Goal: Task Accomplishment & Management: Use online tool/utility

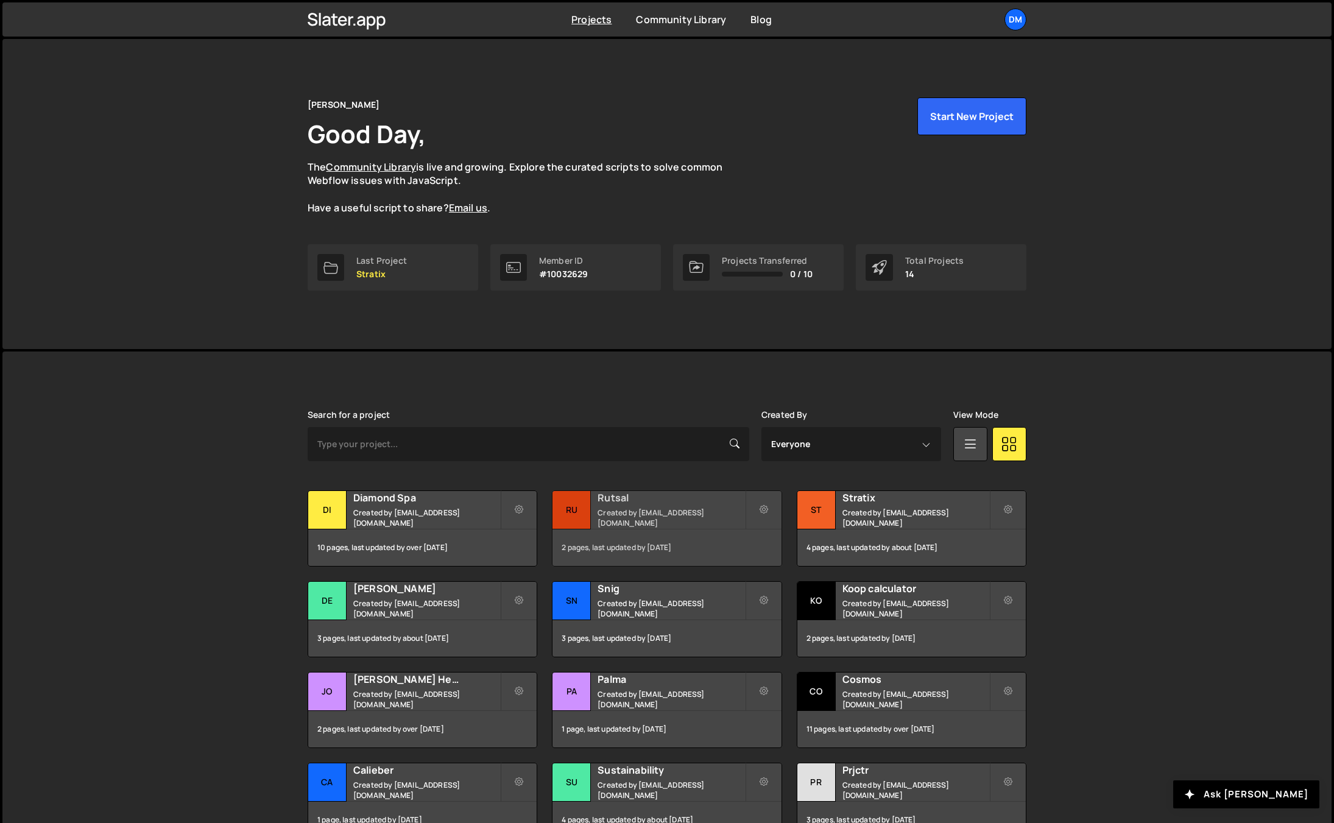
click at [623, 494] on div "Rutsal Created by dmytrokaraulov@gmail.com" at bounding box center [666, 510] width 228 height 38
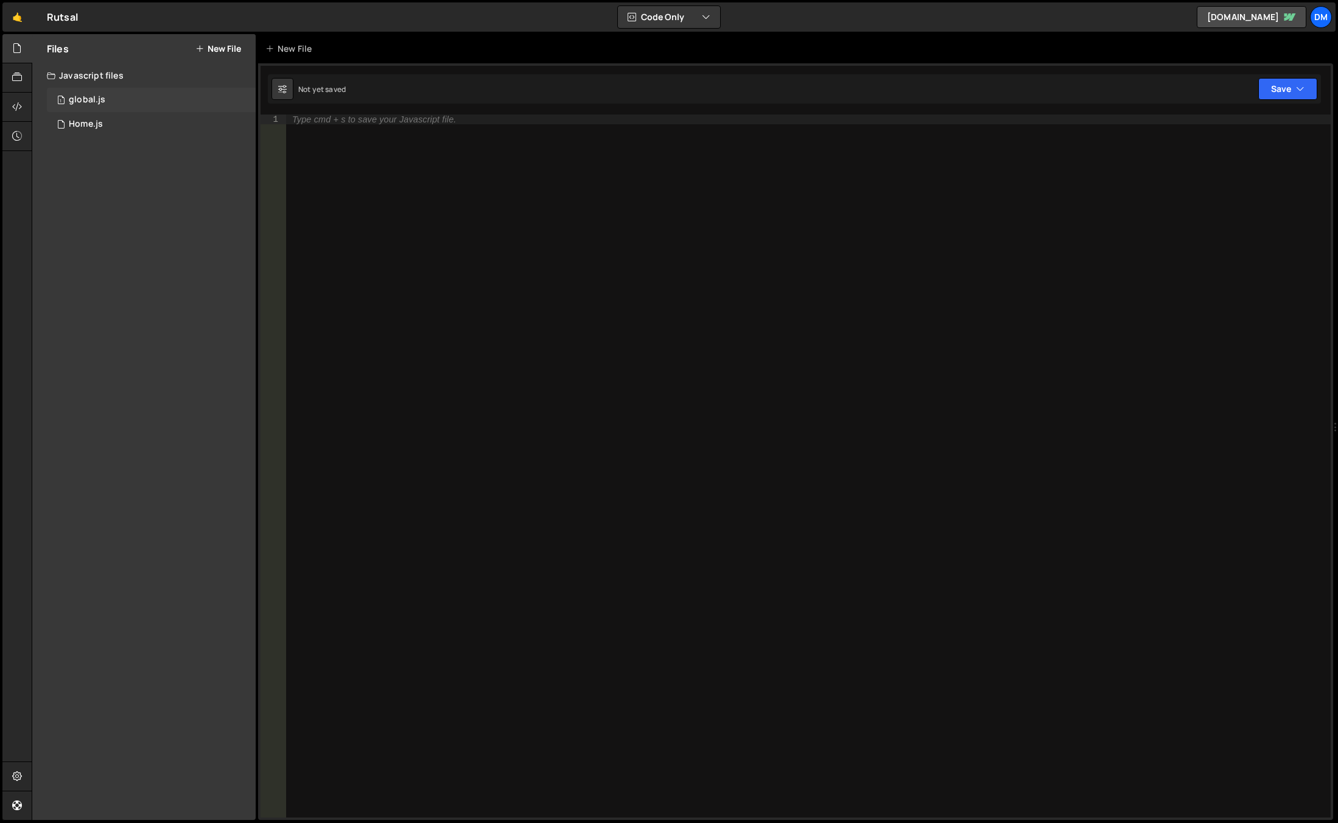
click at [120, 100] on div "1 global.js 0" at bounding box center [151, 100] width 209 height 24
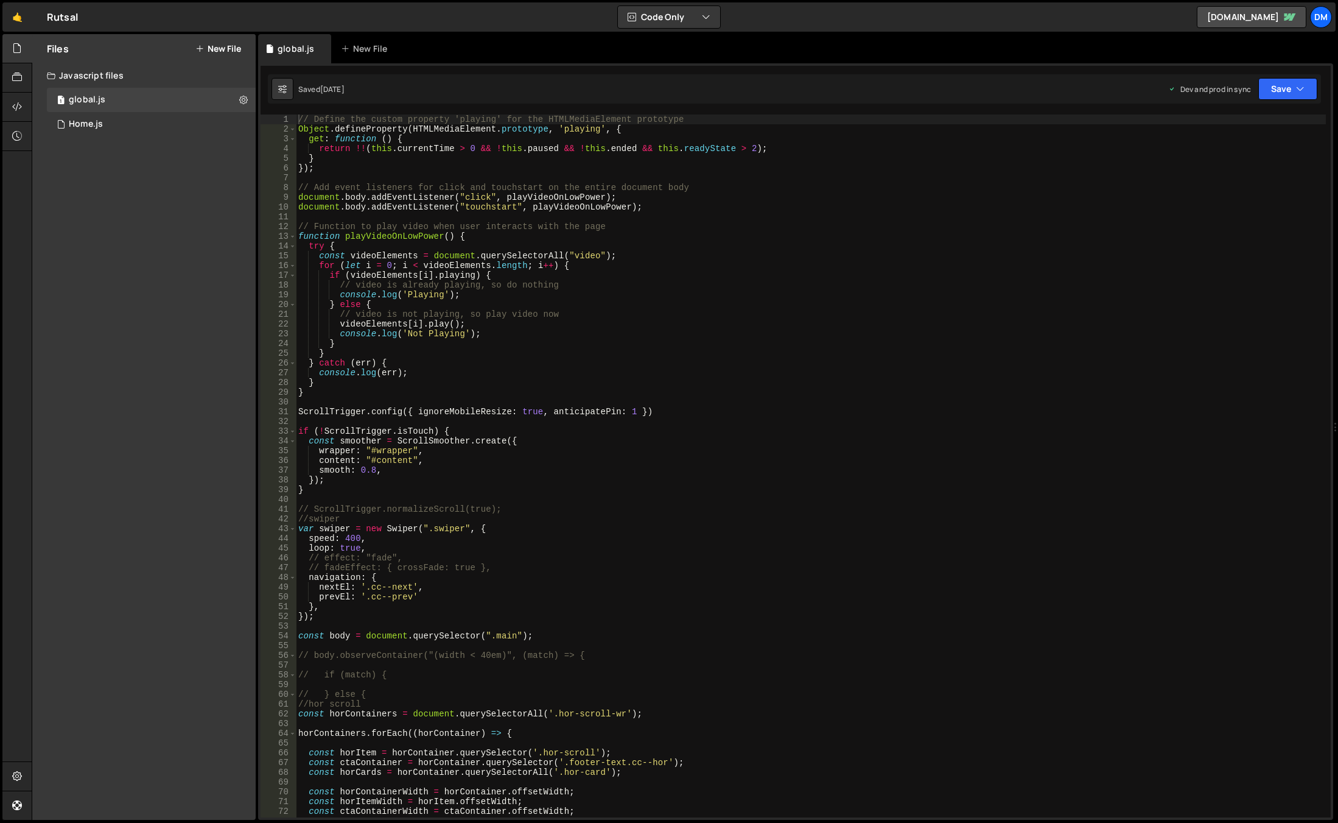
type textarea "}"
click at [677, 391] on div "// Define the custom property 'playing' for the HTMLMediaElement prototype Obje…" at bounding box center [811, 475] width 1030 height 722
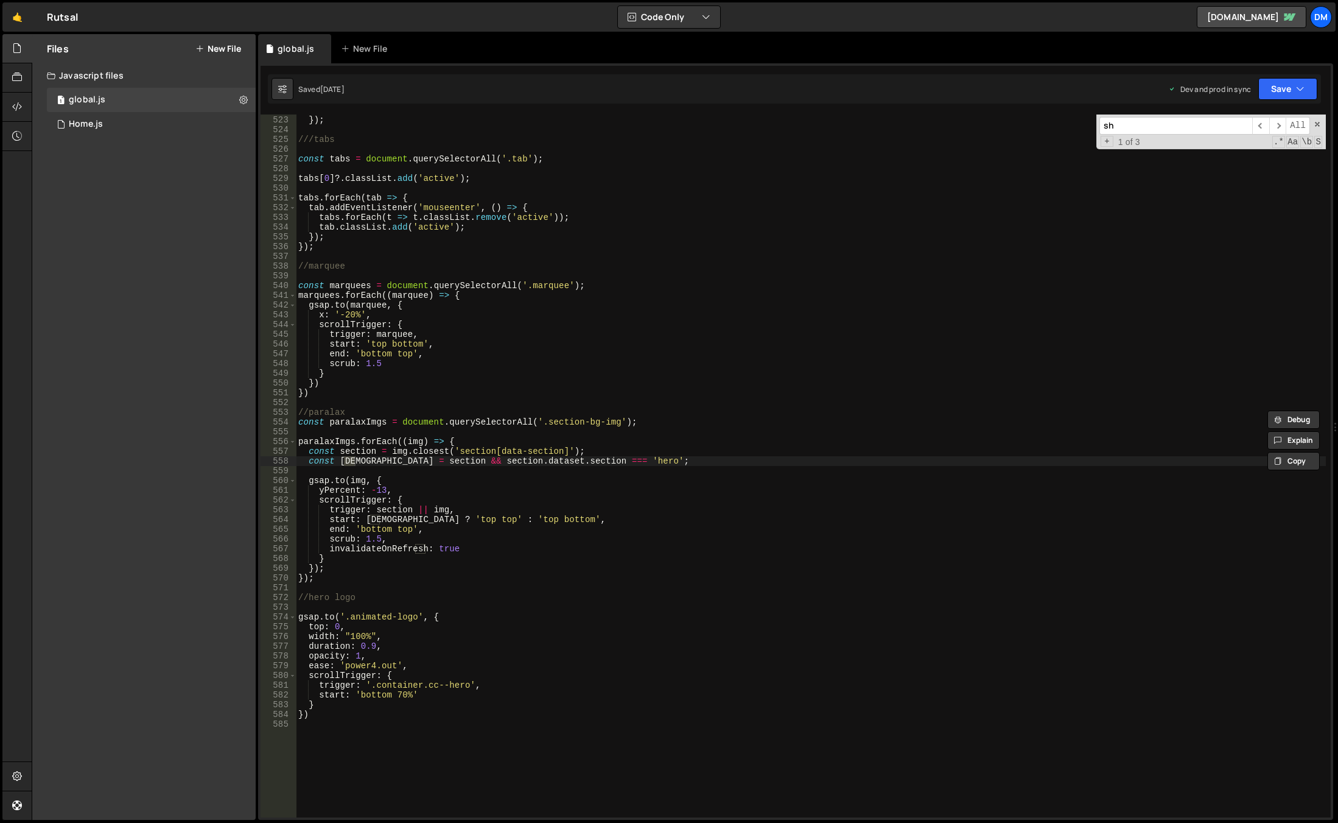
scroll to position [5085, 0]
type input "showr"
click at [124, 117] on div "1 Home.js 0" at bounding box center [151, 124] width 209 height 24
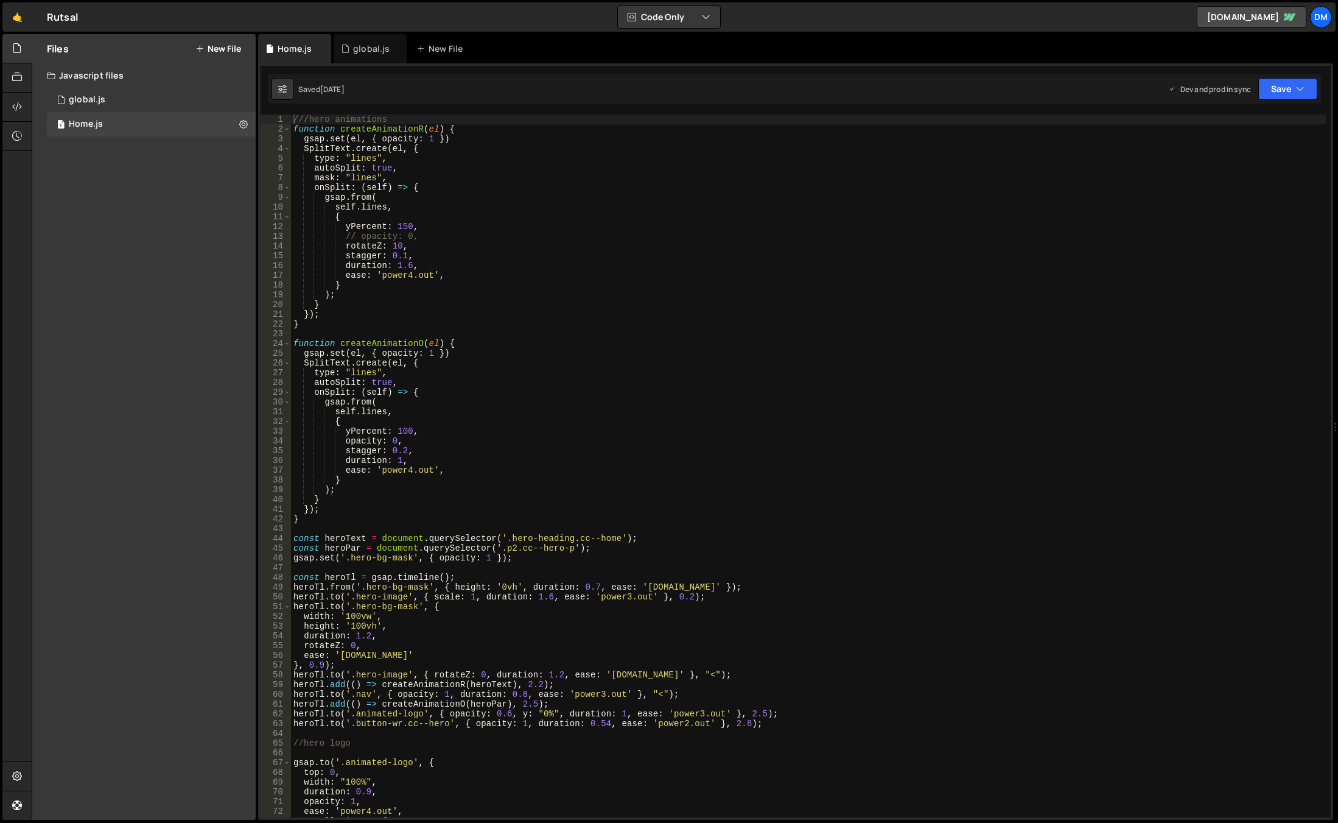
type textarea "duration: 1.6,"
click at [708, 269] on div "///hero animations function createAnimationR ( el ) { gsap . set ( el , { opaci…" at bounding box center [808, 475] width 1035 height 722
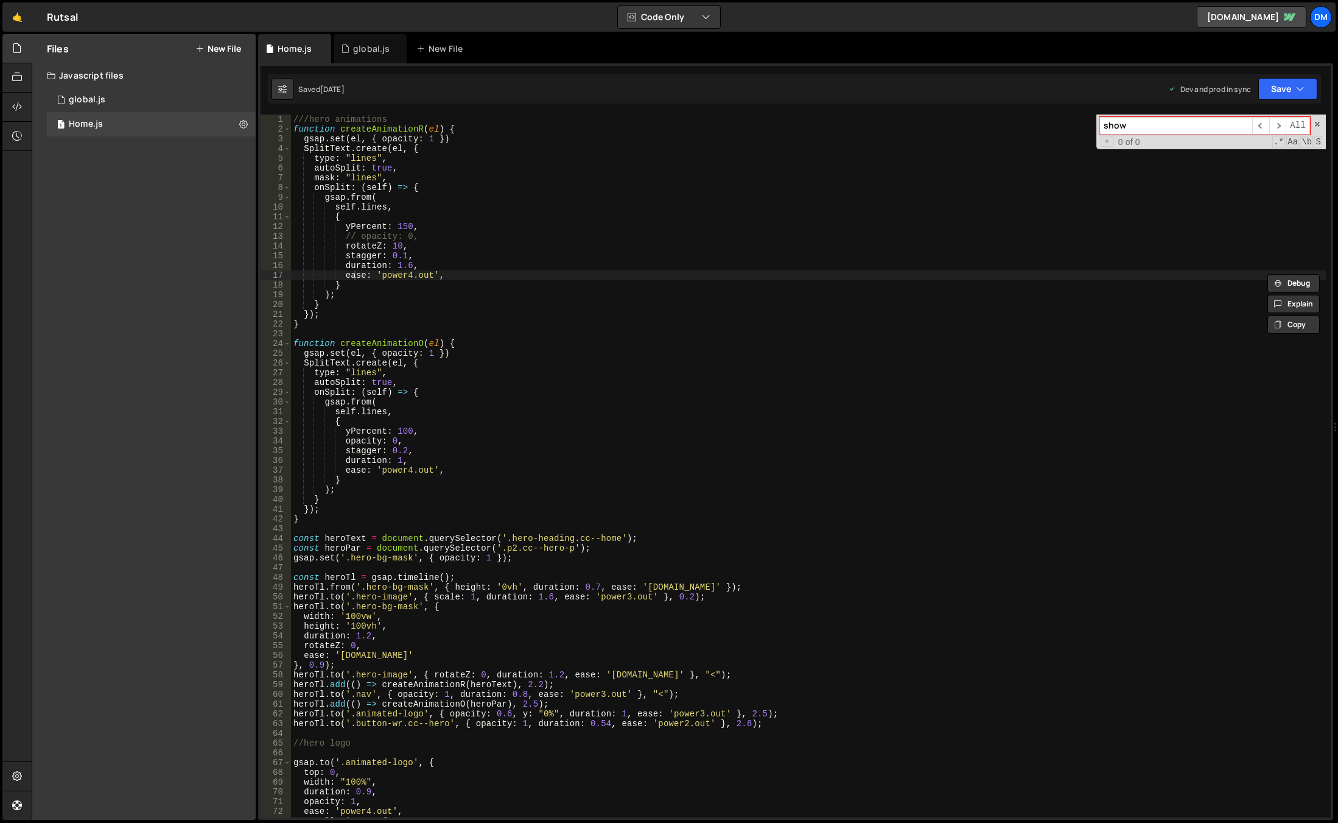
click at [1187, 119] on input "show" at bounding box center [1176, 126] width 153 height 18
paste input "hero-sticky-track"
type input "hero-sticky-track"
drag, startPoint x: 122, startPoint y: 99, endPoint x: 339, endPoint y: 100, distance: 216.8
click at [122, 99] on div "1 global.js 0" at bounding box center [151, 100] width 209 height 24
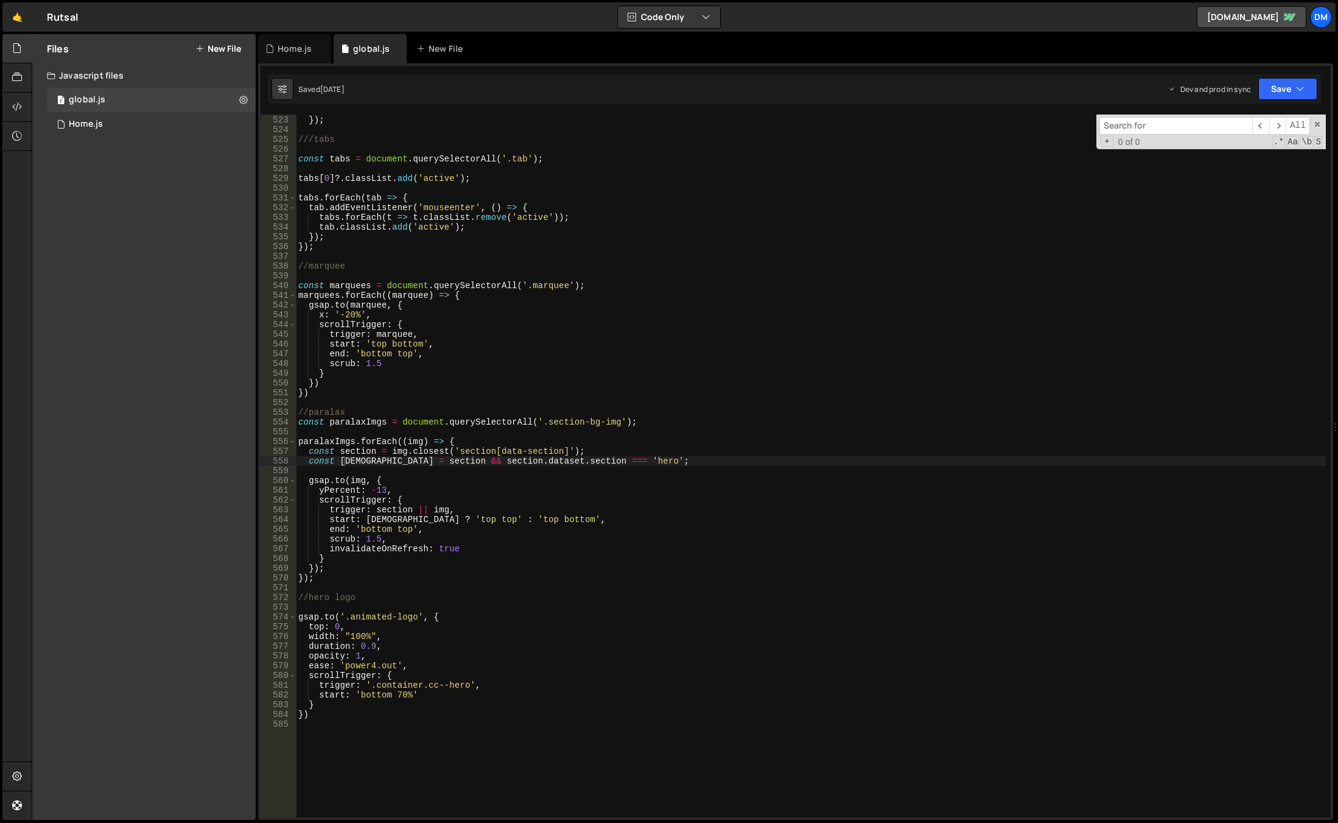
click at [1163, 128] on input at bounding box center [1176, 126] width 153 height 18
paste input "hero-sticky-track"
click at [1213, 123] on input "hero-sticky-track" at bounding box center [1176, 126] width 153 height 18
paste input "video-container"
type input "video-container"
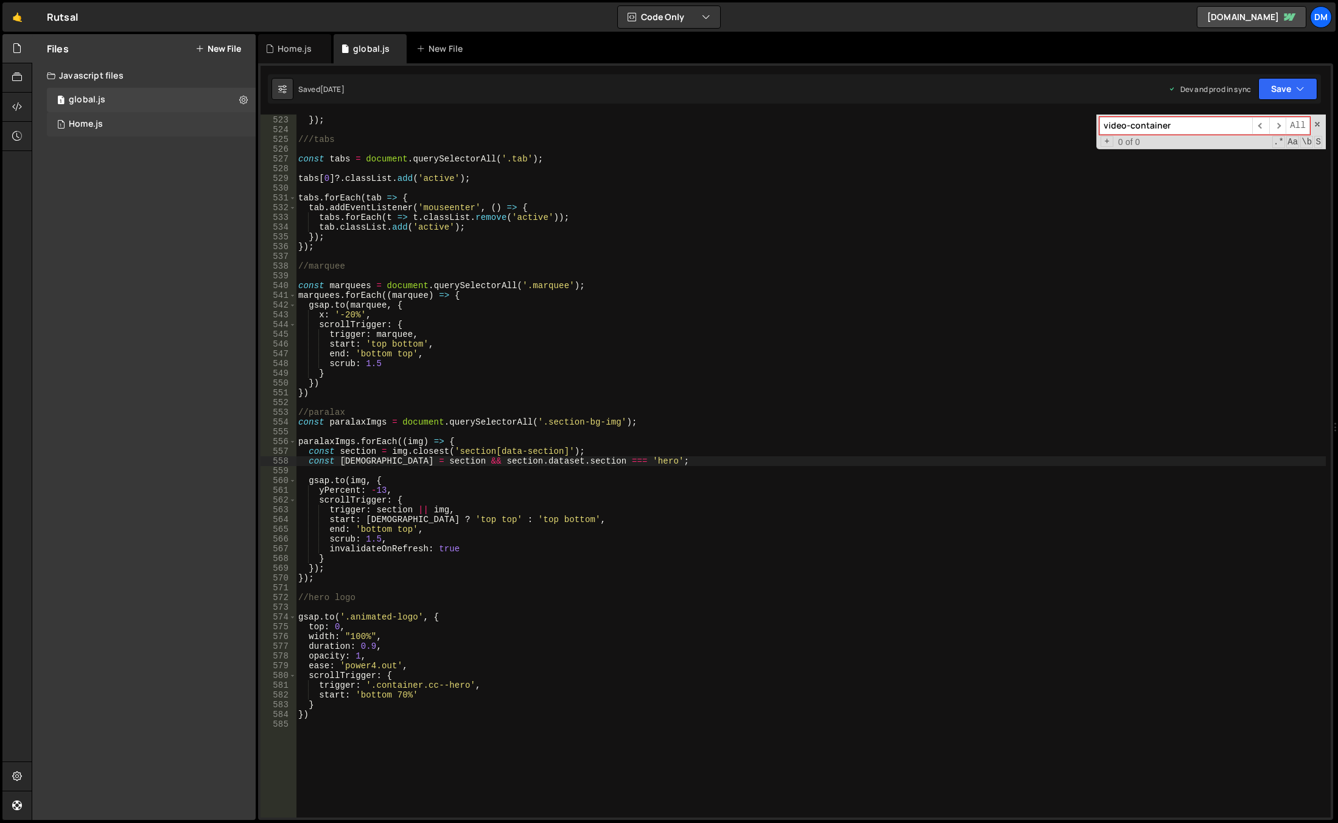
click at [144, 112] on div "1 Home.js 0" at bounding box center [151, 124] width 209 height 24
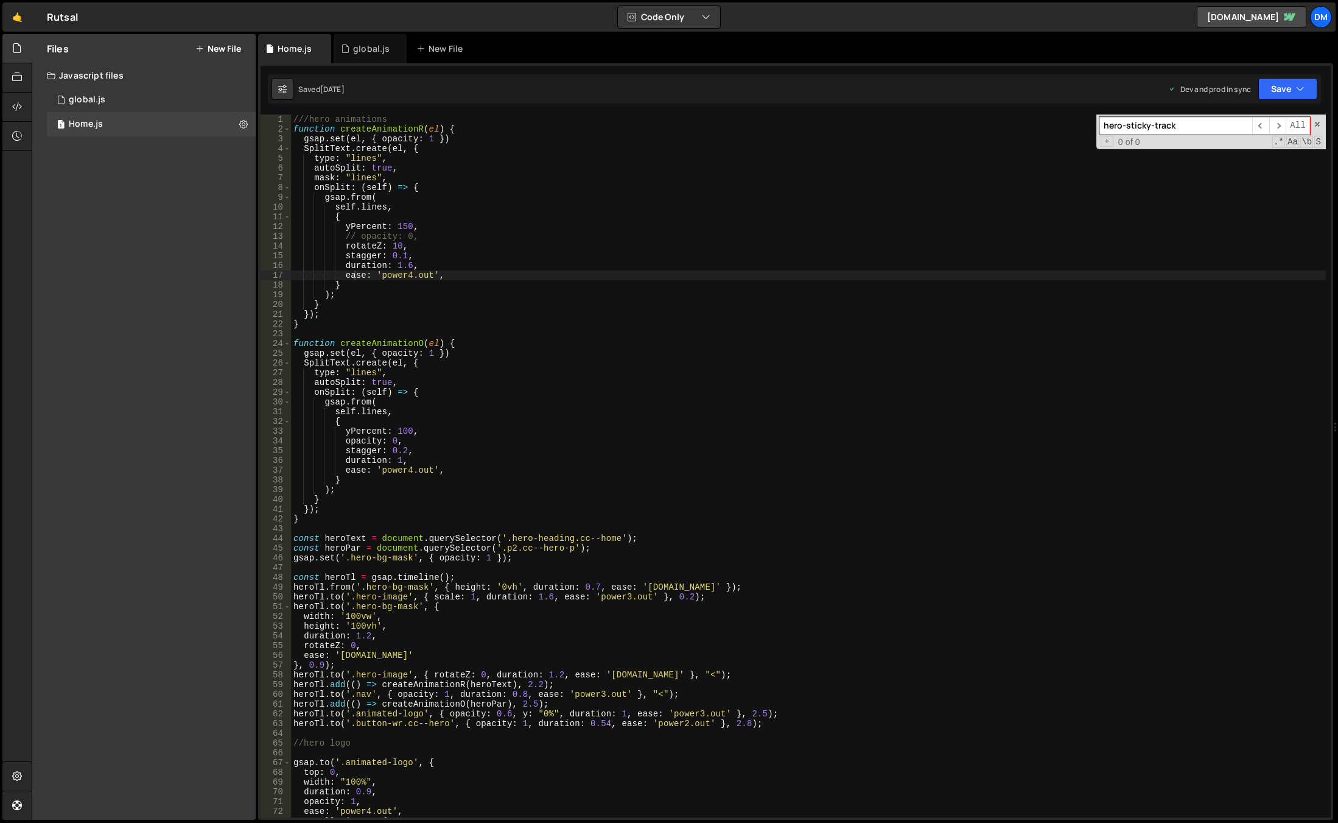
click at [1120, 131] on input "hero-sticky-track" at bounding box center [1176, 126] width 153 height 18
click at [1120, 130] on input "hero-sticky-track" at bounding box center [1176, 126] width 153 height 18
paste input "video-container"
type input "video-container"
click at [893, 224] on div "///hero animations function createAnimationR ( el ) { gsap . set ( el , { opaci…" at bounding box center [808, 475] width 1035 height 722
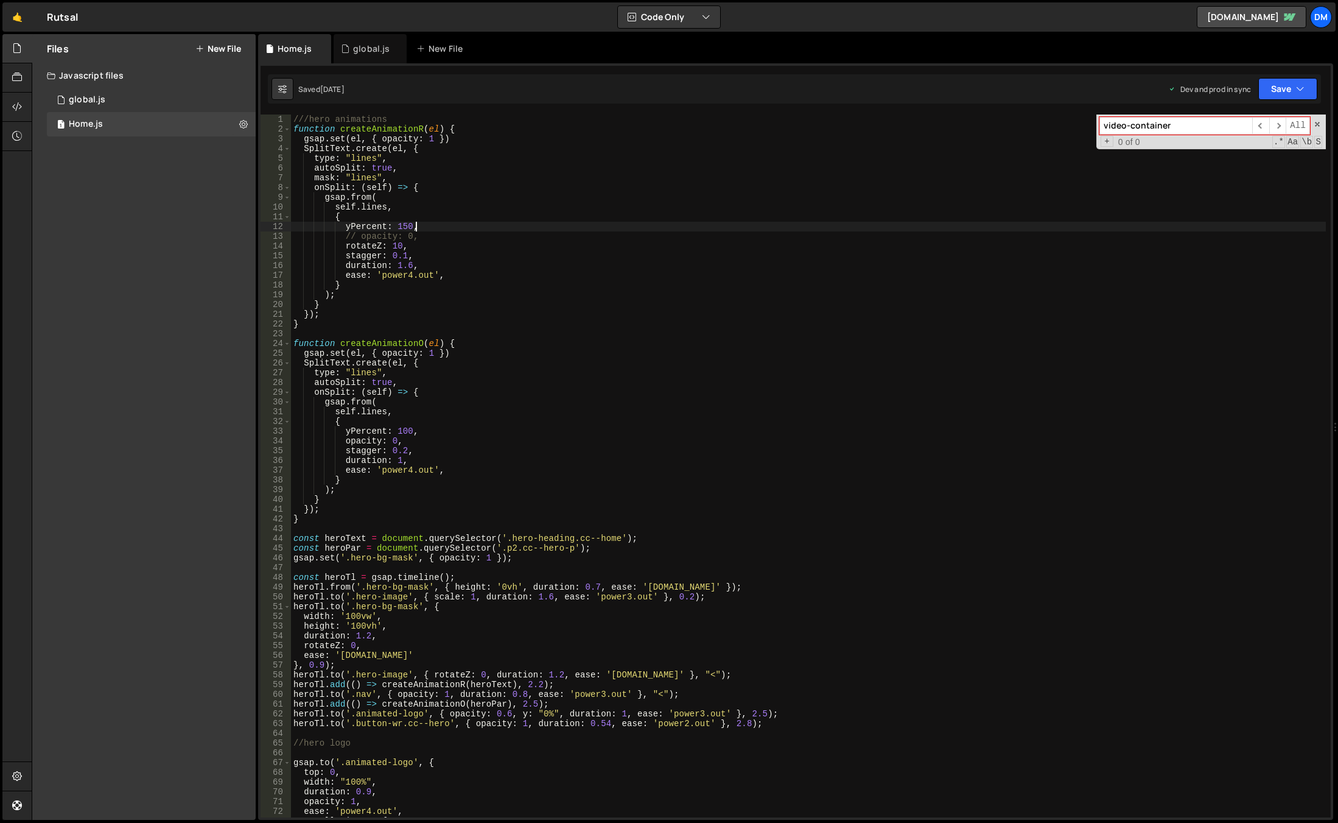
click at [1314, 127] on div "video-container ​ ​ All Replace All + 0 of 0 .* Aa \b S" at bounding box center [1212, 131] width 230 height 35
click at [1321, 124] on span at bounding box center [1318, 124] width 9 height 9
click at [694, 264] on div "///hero animations function createAnimationR ( el ) { gsap . set ( el , { opaci…" at bounding box center [808, 475] width 1035 height 722
type textarea "duration: 1.6,"
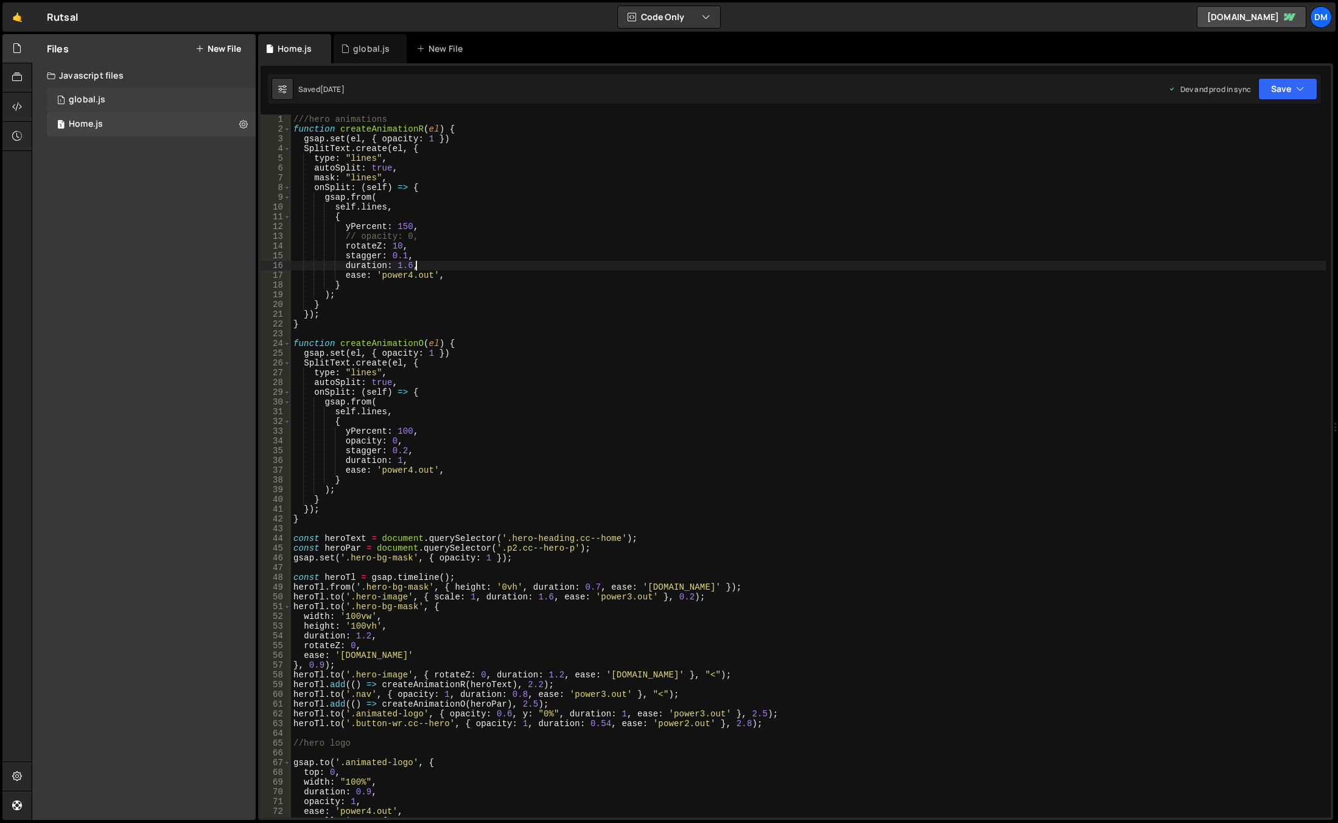
click at [140, 99] on div "1 global.js 0" at bounding box center [151, 100] width 209 height 24
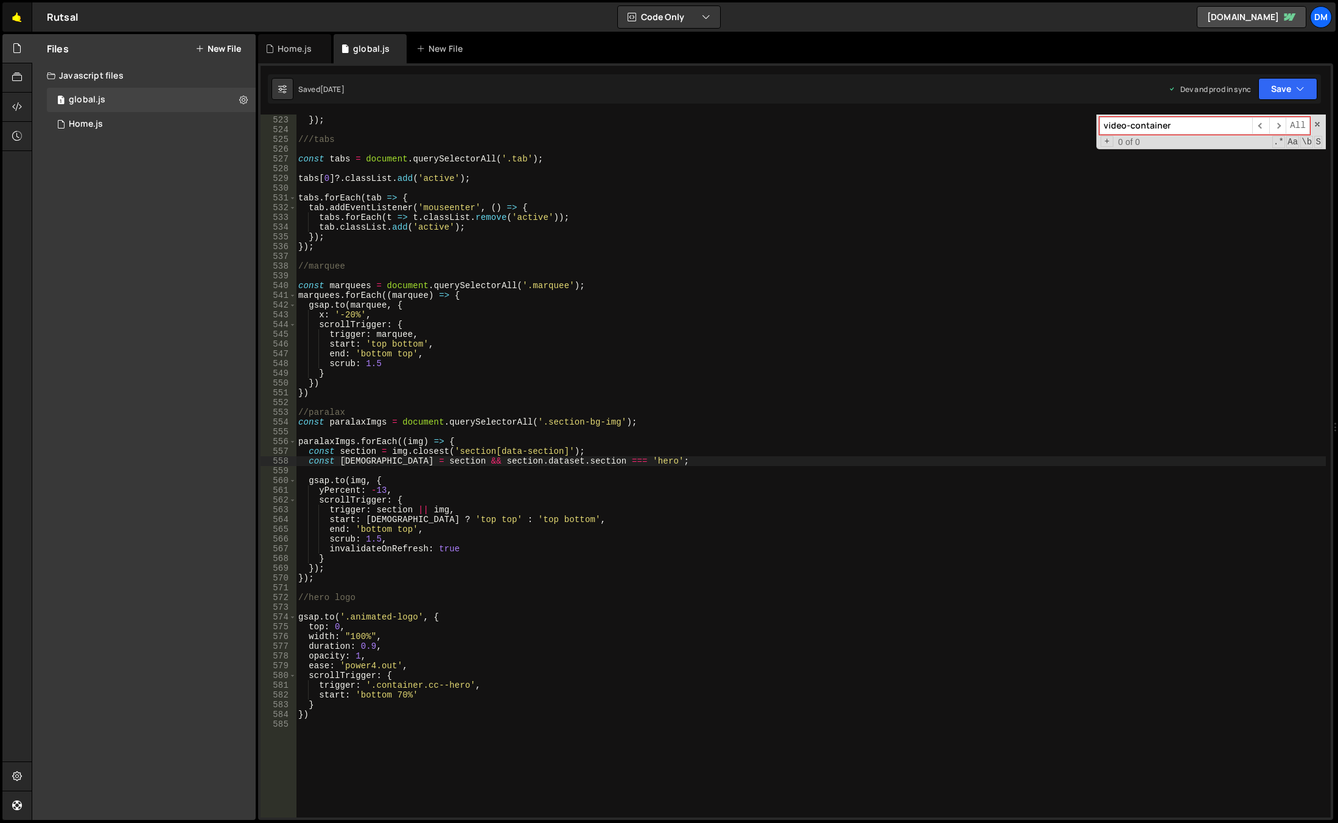
click at [21, 15] on link "🤙" at bounding box center [17, 16] width 30 height 29
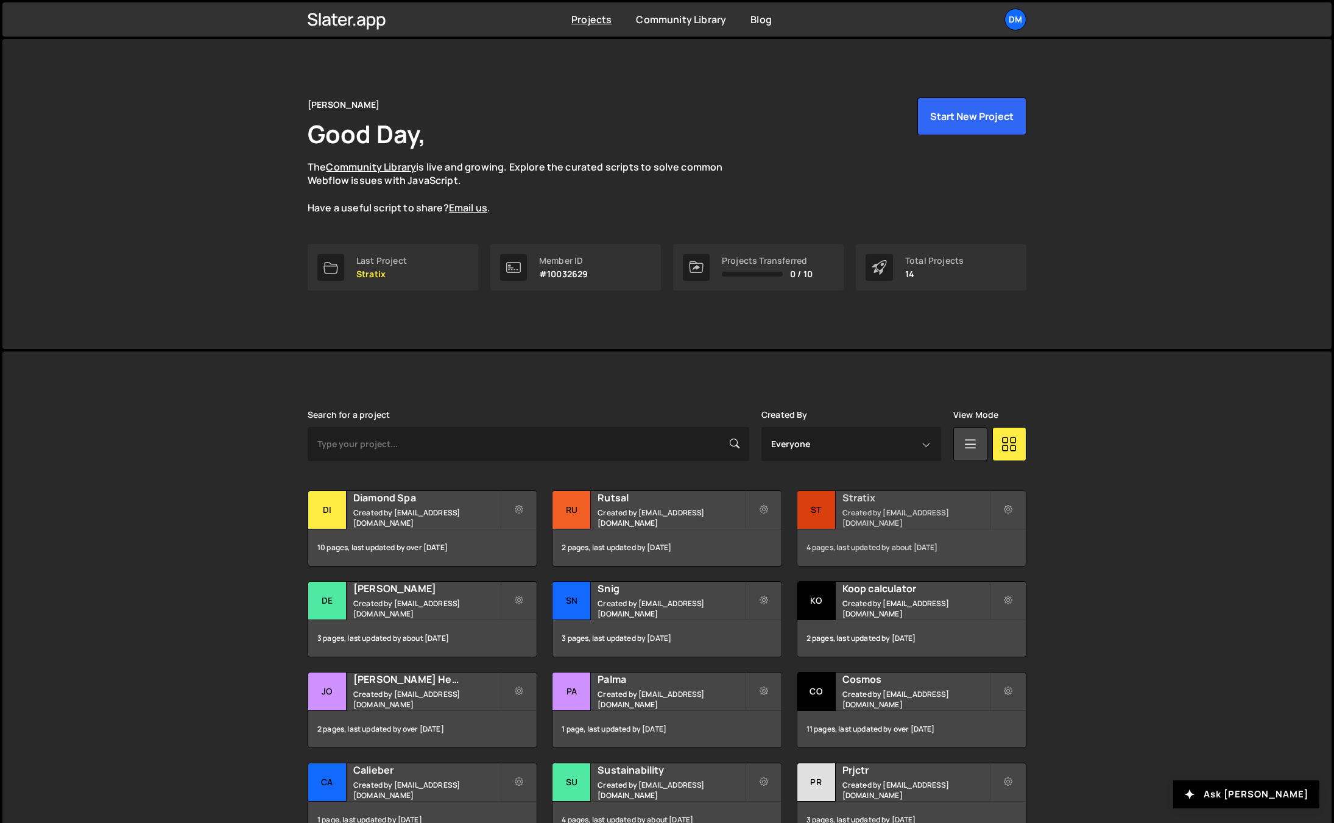
click at [891, 510] on div "Stratix Created by dmytrokaraulov@gmail.com" at bounding box center [911, 510] width 228 height 38
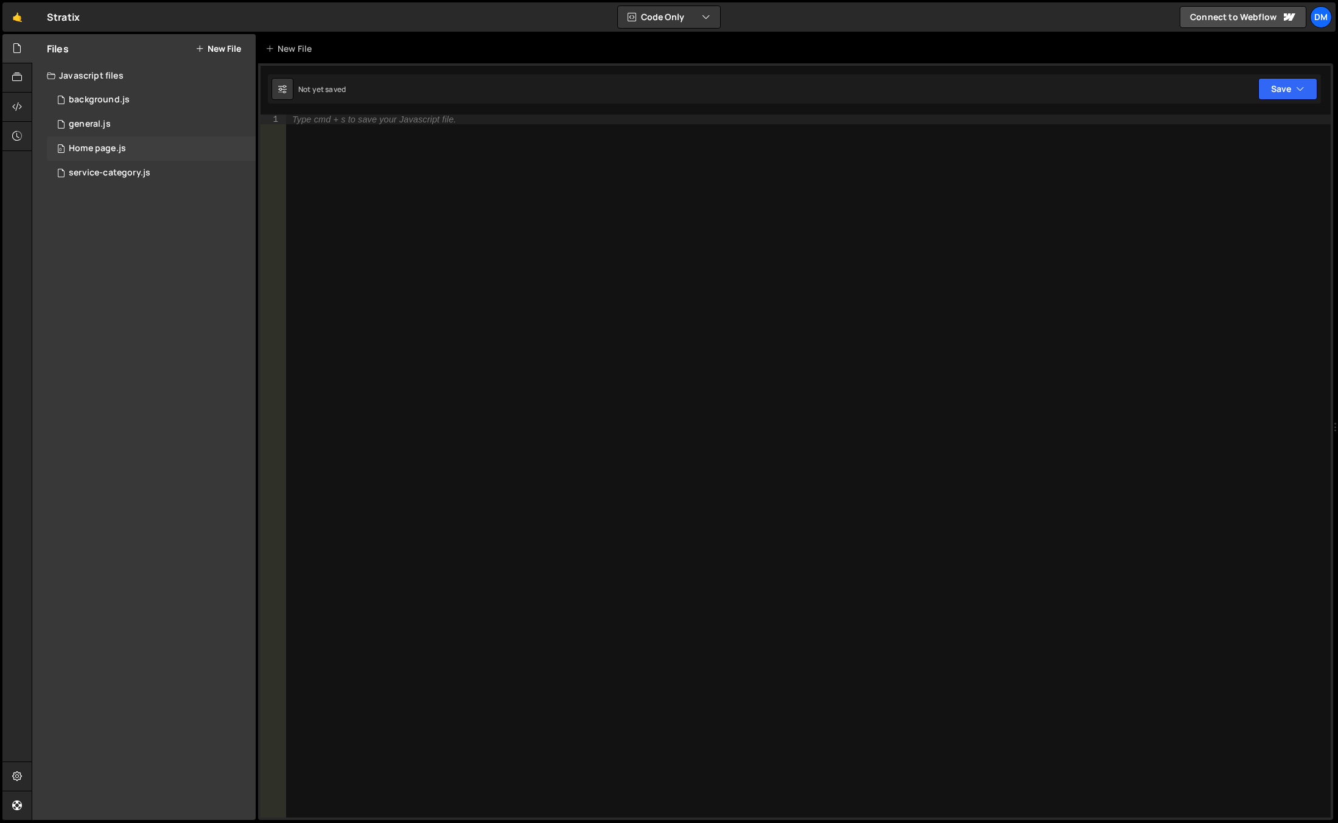
click at [99, 153] on div "Home page.js" at bounding box center [97, 148] width 57 height 11
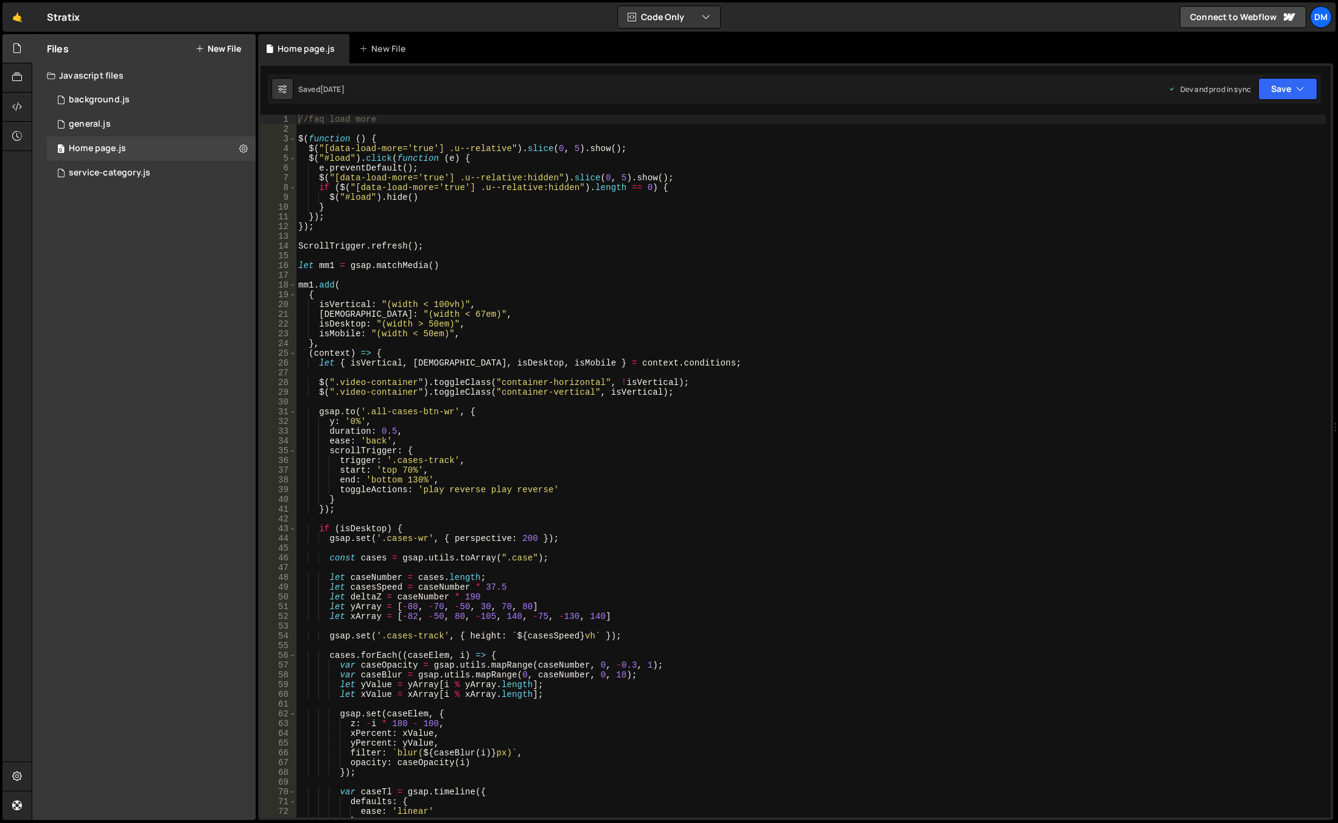
type textarea "let mm1 = gsap.matchMedia()"
click at [701, 266] on div "//faq load more $ ( function ( ) { $ ( "[data-load-more='true'] .u--relative" )…" at bounding box center [811, 475] width 1030 height 722
type input "video-container"
click at [351, 368] on div "//faq load more $ ( function ( ) { $ ( "[data-load-more='true'] .u--relative" )…" at bounding box center [811, 475] width 1030 height 722
click at [317, 380] on div "//faq load more $ ( function ( ) { $ ( "[data-load-more='true'] .u--relative" )…" at bounding box center [811, 475] width 1030 height 722
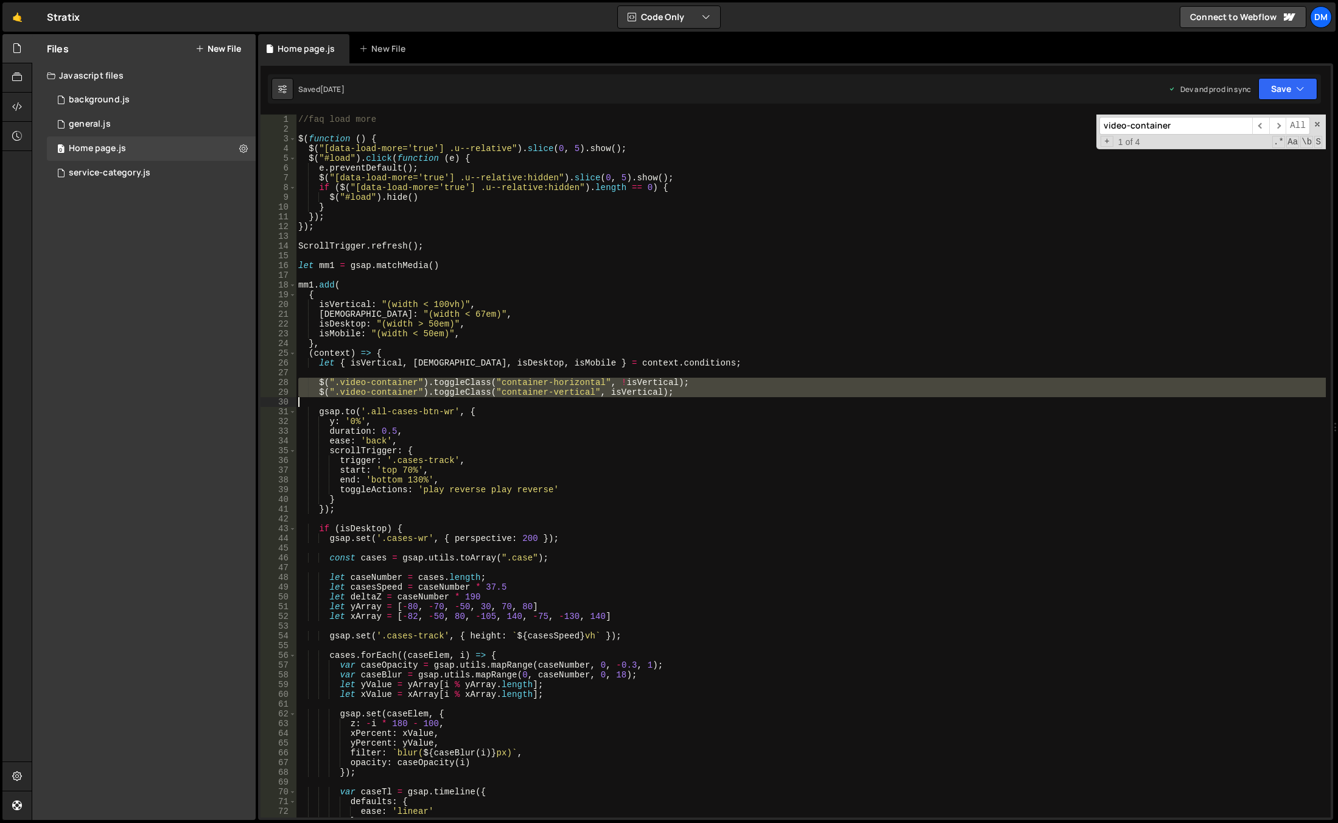
drag, startPoint x: 297, startPoint y: 380, endPoint x: 750, endPoint y: 398, distance: 453.4
click at [750, 398] on div "//faq load more $ ( function ( ) { $ ( "[data-load-more='true'] .u--relative" )…" at bounding box center [811, 475] width 1030 height 722
type textarea "$(".video-container").toggleClass("container-vertical", isVertical);"
click at [750, 398] on div "//faq load more $ ( function ( ) { $ ( "[data-load-more='true'] .u--relative" )…" at bounding box center [811, 465] width 1030 height 703
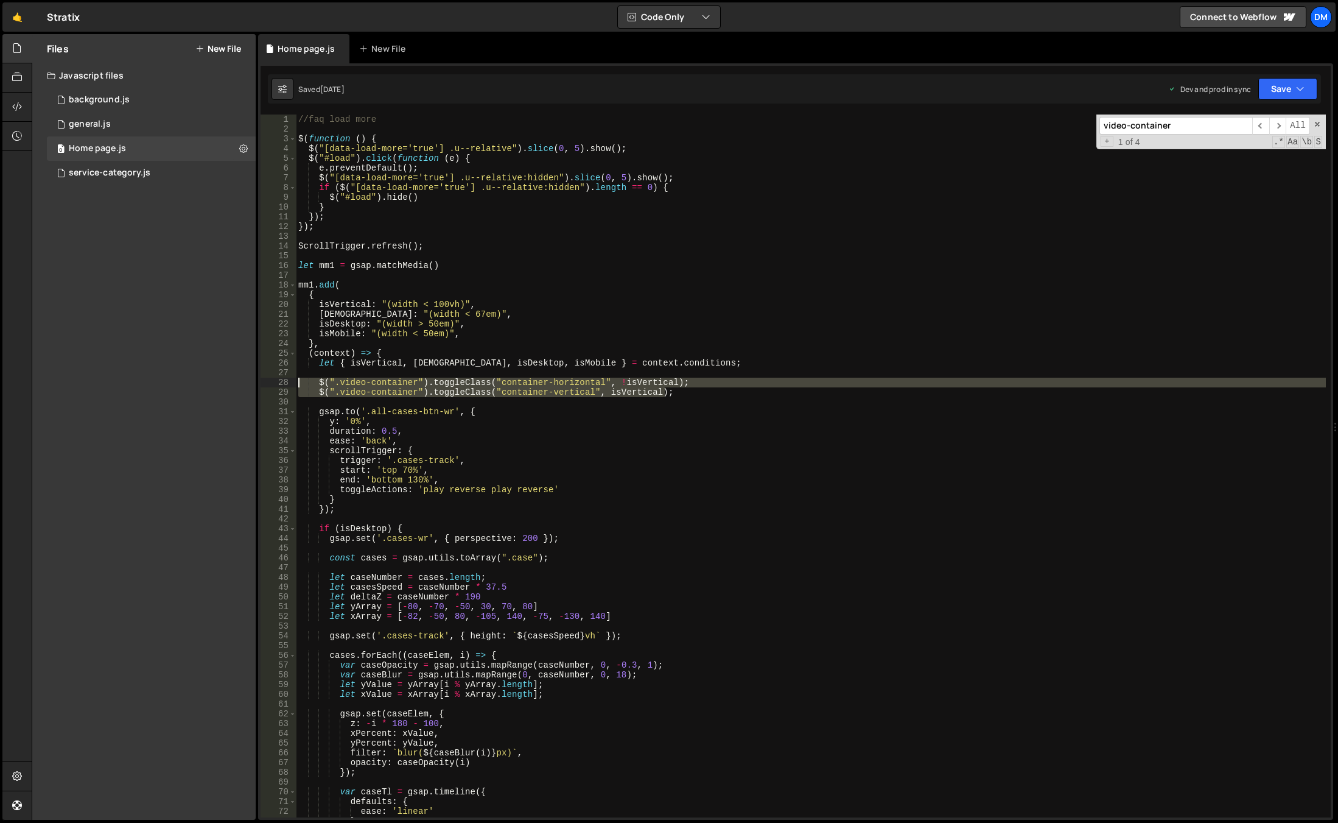
drag, startPoint x: 708, startPoint y: 394, endPoint x: 287, endPoint y: 379, distance: 420.5
click at [287, 379] on div "1 2 3 4 5 6 7 8 9 10 11 12 13 14 15 16 17 18 19 20 21 22 23 24 25 26 27 28 29 3…" at bounding box center [796, 465] width 1071 height 703
type textarea "$(".video-container").toggleClass("container-horizontal", !isVertical); $(".vid…"
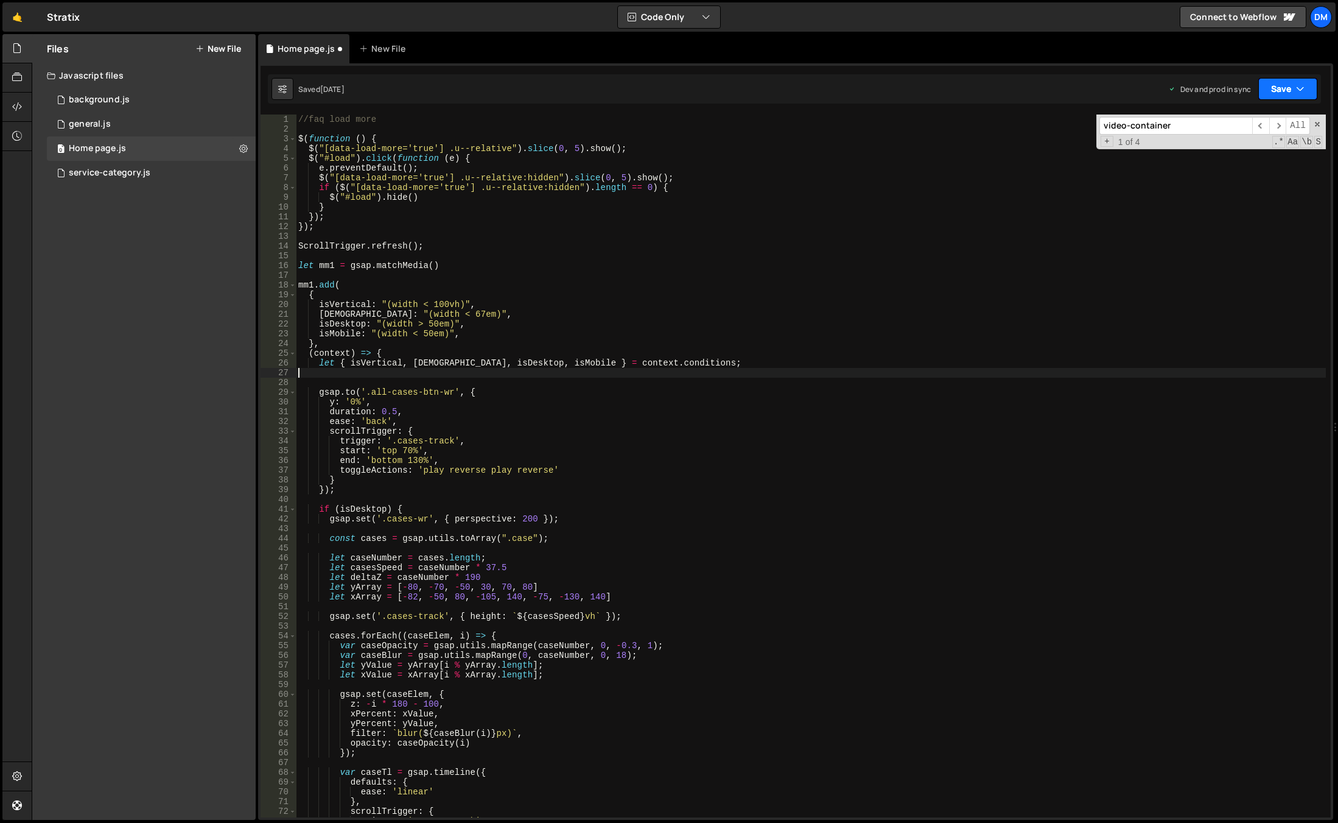
drag, startPoint x: 1278, startPoint y: 94, endPoint x: 1262, endPoint y: 111, distance: 22.8
click at [1278, 94] on button "Save" at bounding box center [1288, 89] width 59 height 22
drag, startPoint x: 1225, startPoint y: 157, endPoint x: 1264, endPoint y: 116, distance: 56.4
click at [1225, 157] on div "Save to Production S" at bounding box center [1247, 158] width 127 height 12
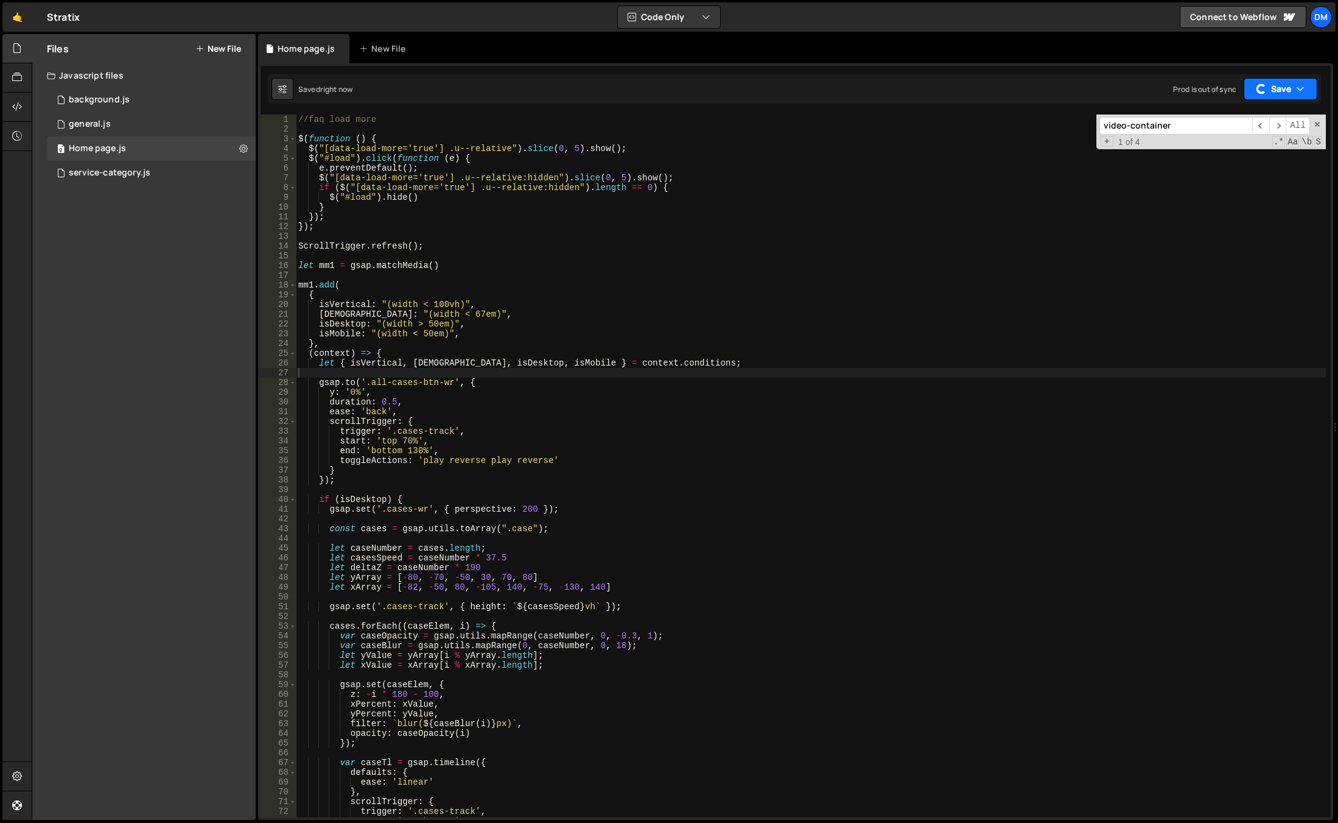
click at [1269, 98] on button "Save" at bounding box center [1281, 89] width 74 height 22
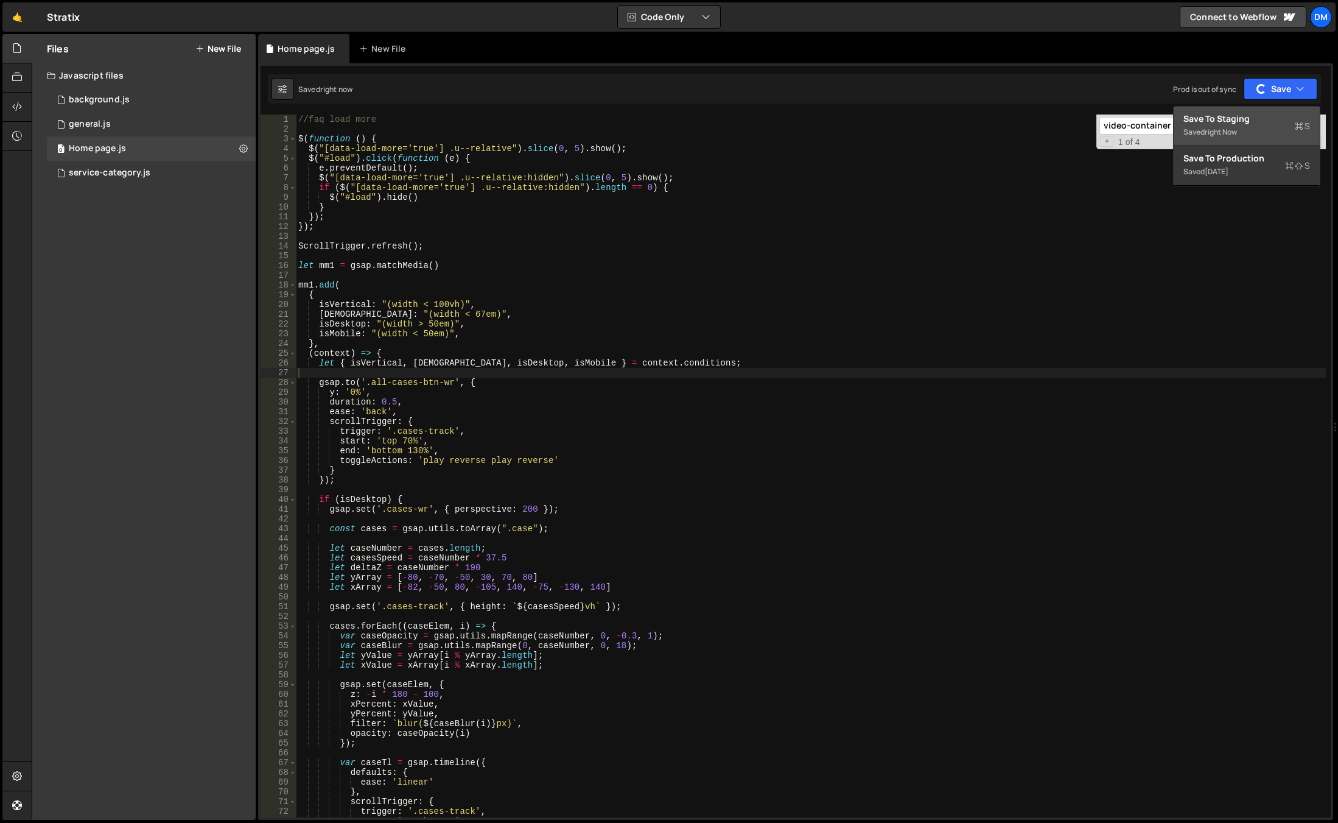
click at [1239, 120] on div "Save to Staging S" at bounding box center [1247, 119] width 127 height 12
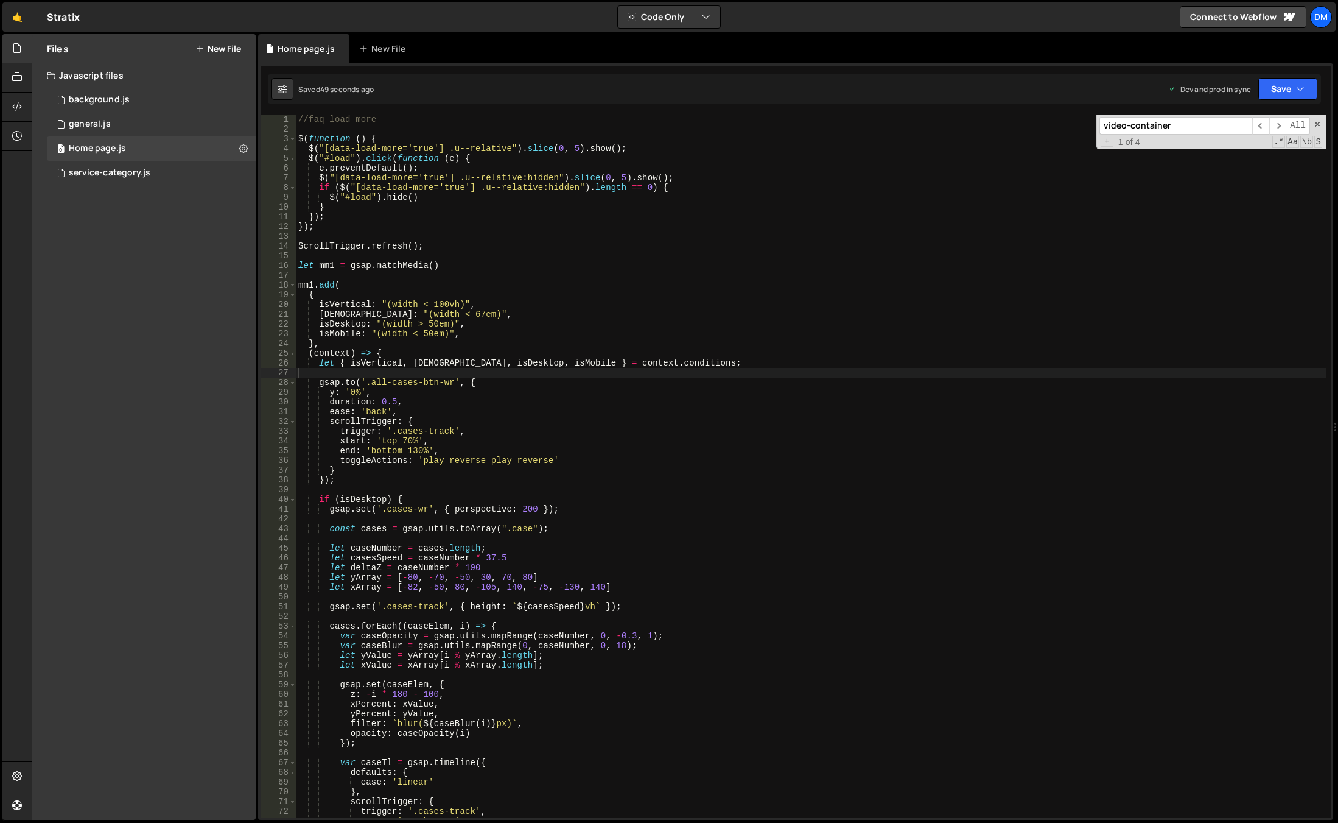
click at [1219, 132] on input "video-container" at bounding box center [1176, 126] width 153 height 18
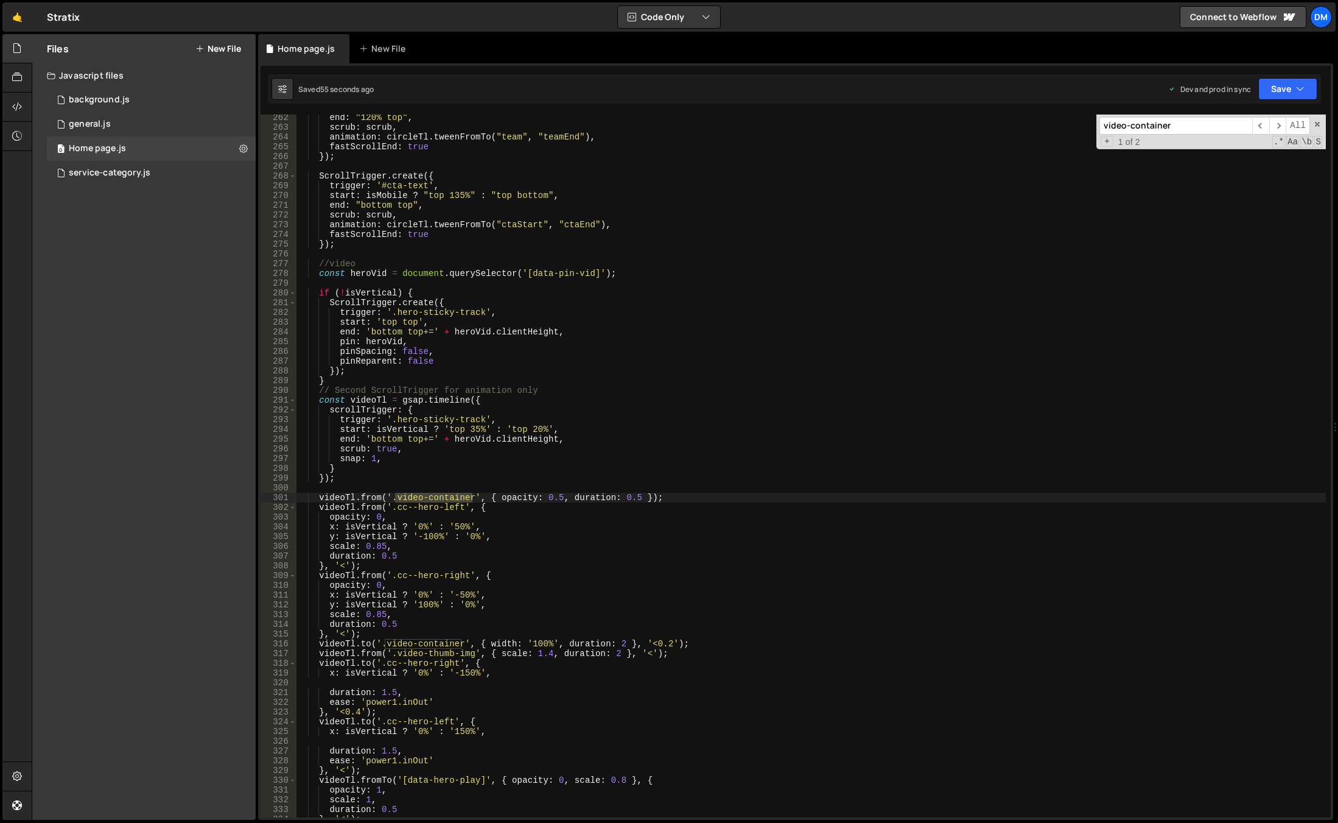
scroll to position [2508, 0]
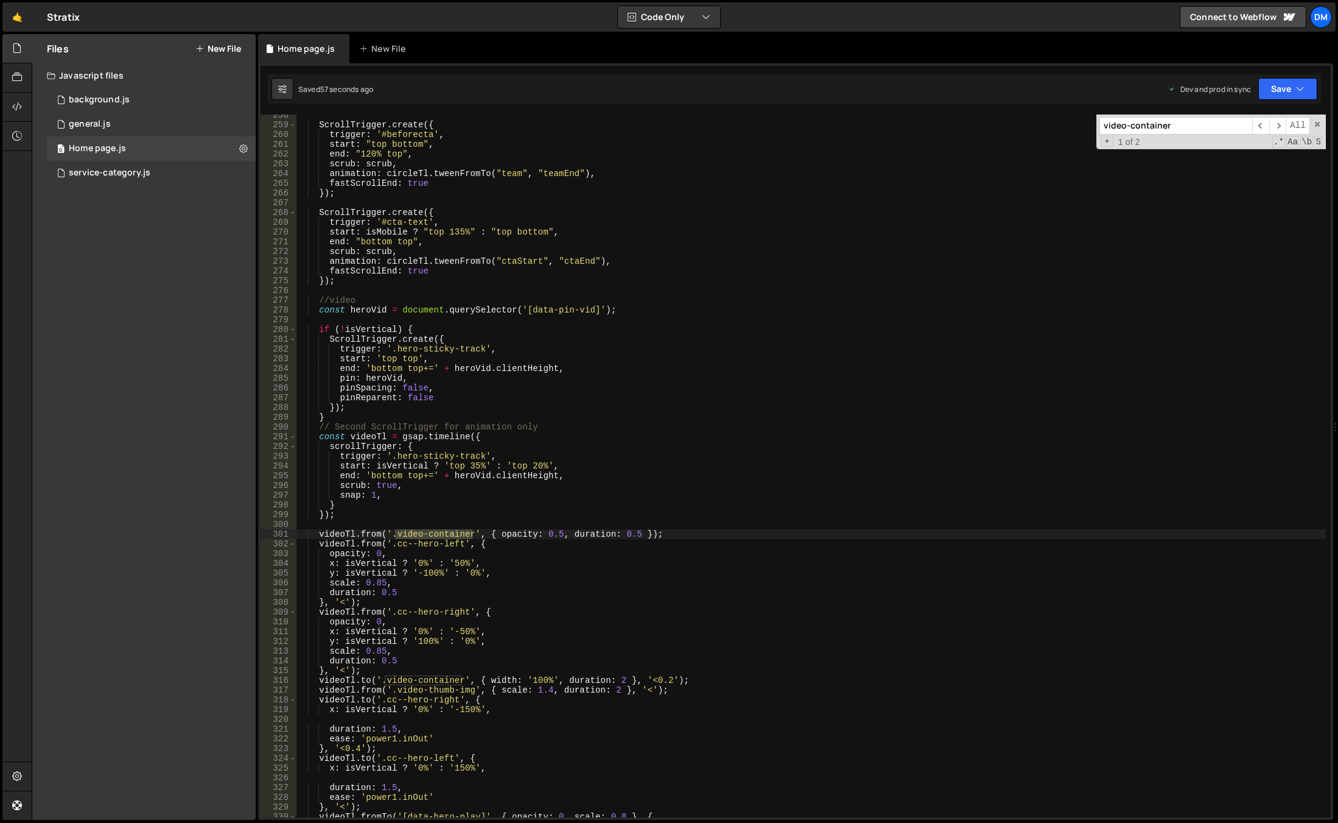
type textarea "// Second ScrollTrigger for animation only"
drag, startPoint x: 560, startPoint y: 428, endPoint x: 259, endPoint y: 427, distance: 300.8
click at [259, 427] on div "1 Type cmd + s to save your Javascript file. הההההההההההההההההההההההההההההההההה…" at bounding box center [795, 441] width 1075 height 756
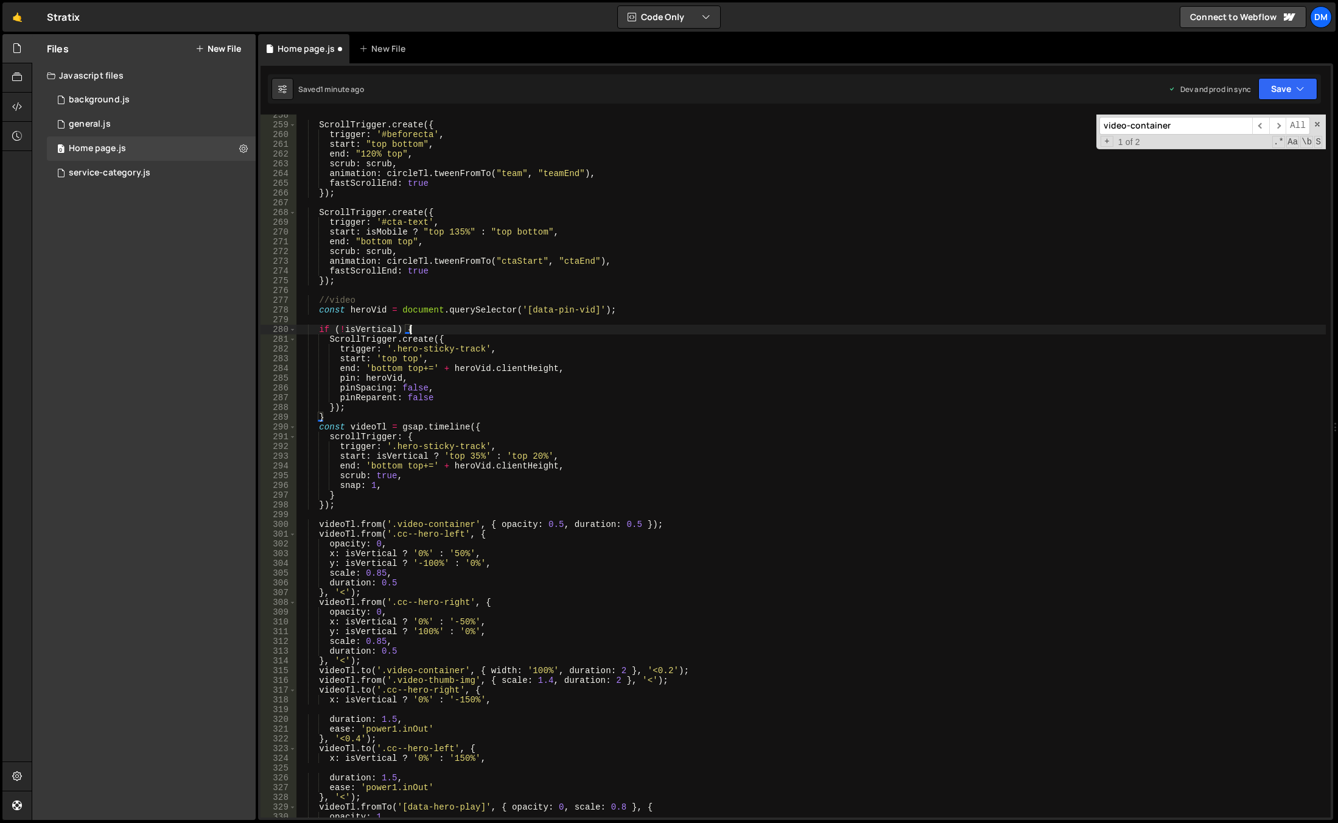
click at [416, 328] on div "ScrollTrigger . create ({ trigger : '#beforecta' , start : "top bottom" , end :…" at bounding box center [811, 471] width 1030 height 722
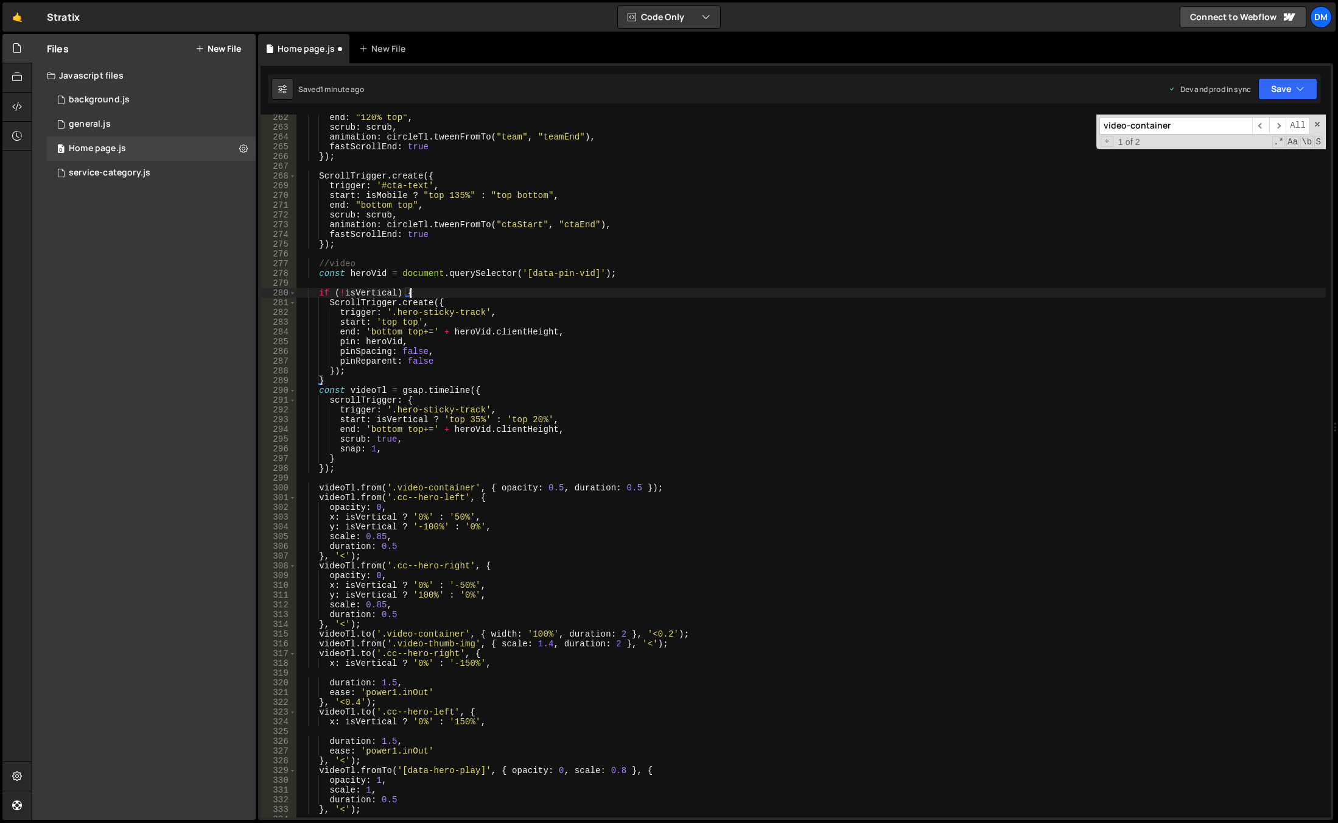
scroll to position [2545, 0]
click at [410, 294] on div "end : "120% top" , scrub : scrub , animation : circleTl . tweenFromTo ( "team" …" at bounding box center [811, 474] width 1030 height 722
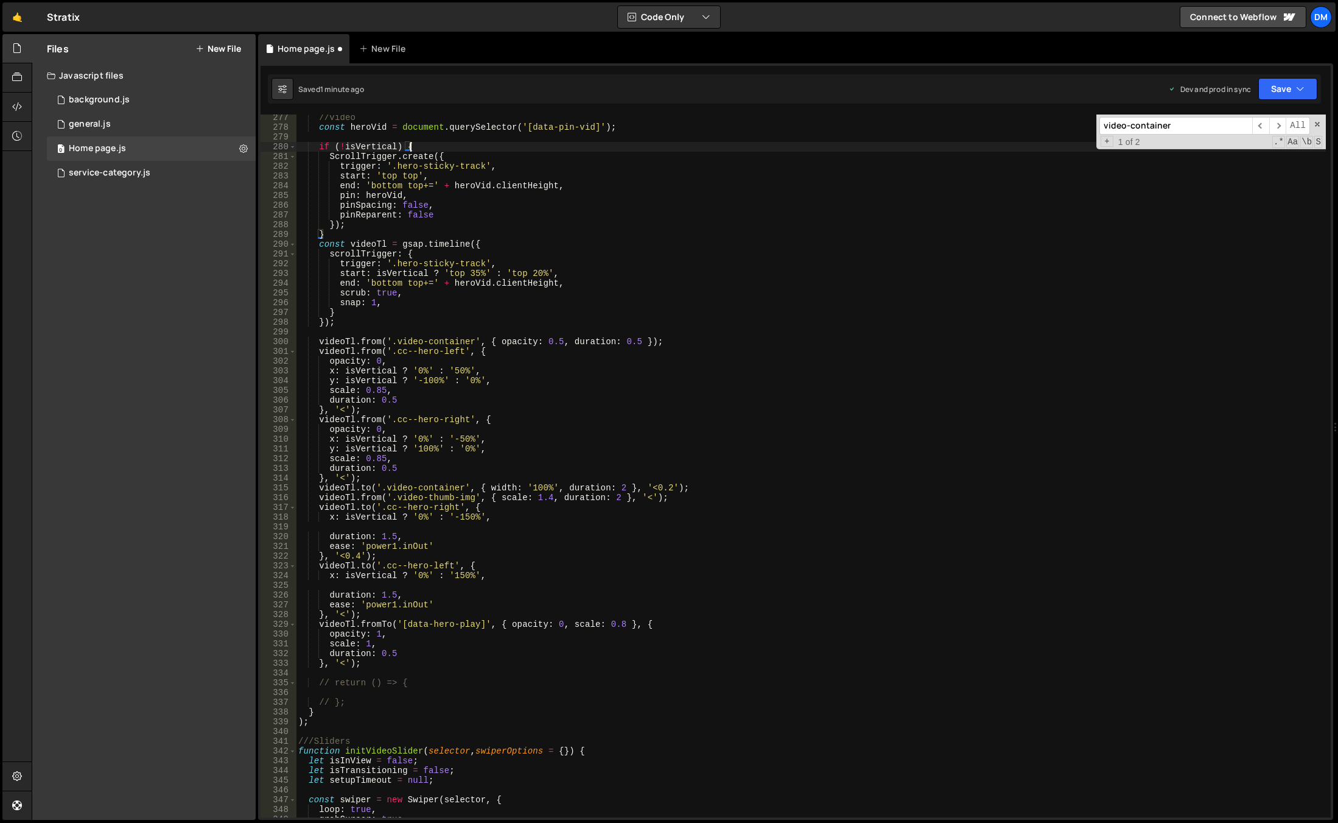
scroll to position [2618, 0]
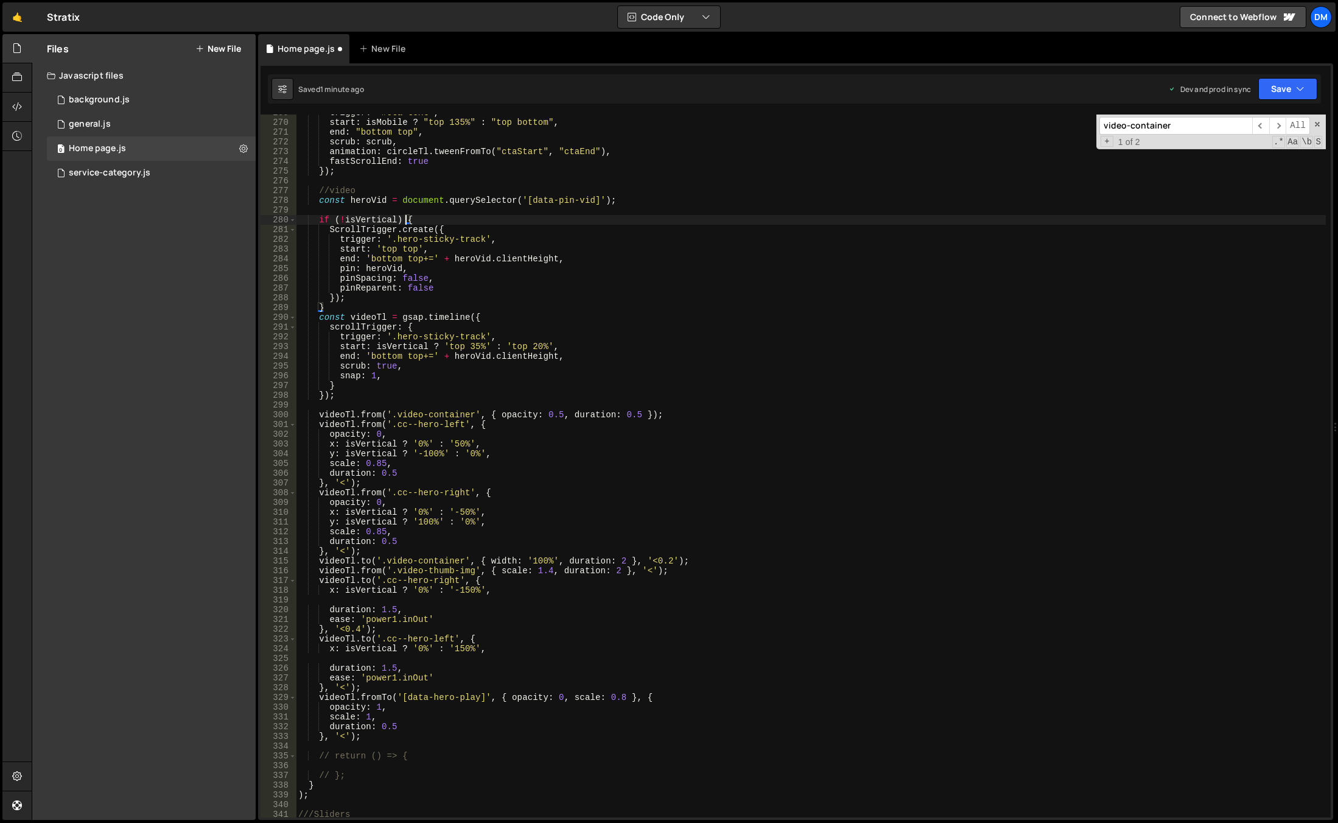
click at [407, 217] on div "trigger : '#cta-text' , start : isMobile ? "top 135%" : "top bottom" , end : "b…" at bounding box center [811, 469] width 1030 height 722
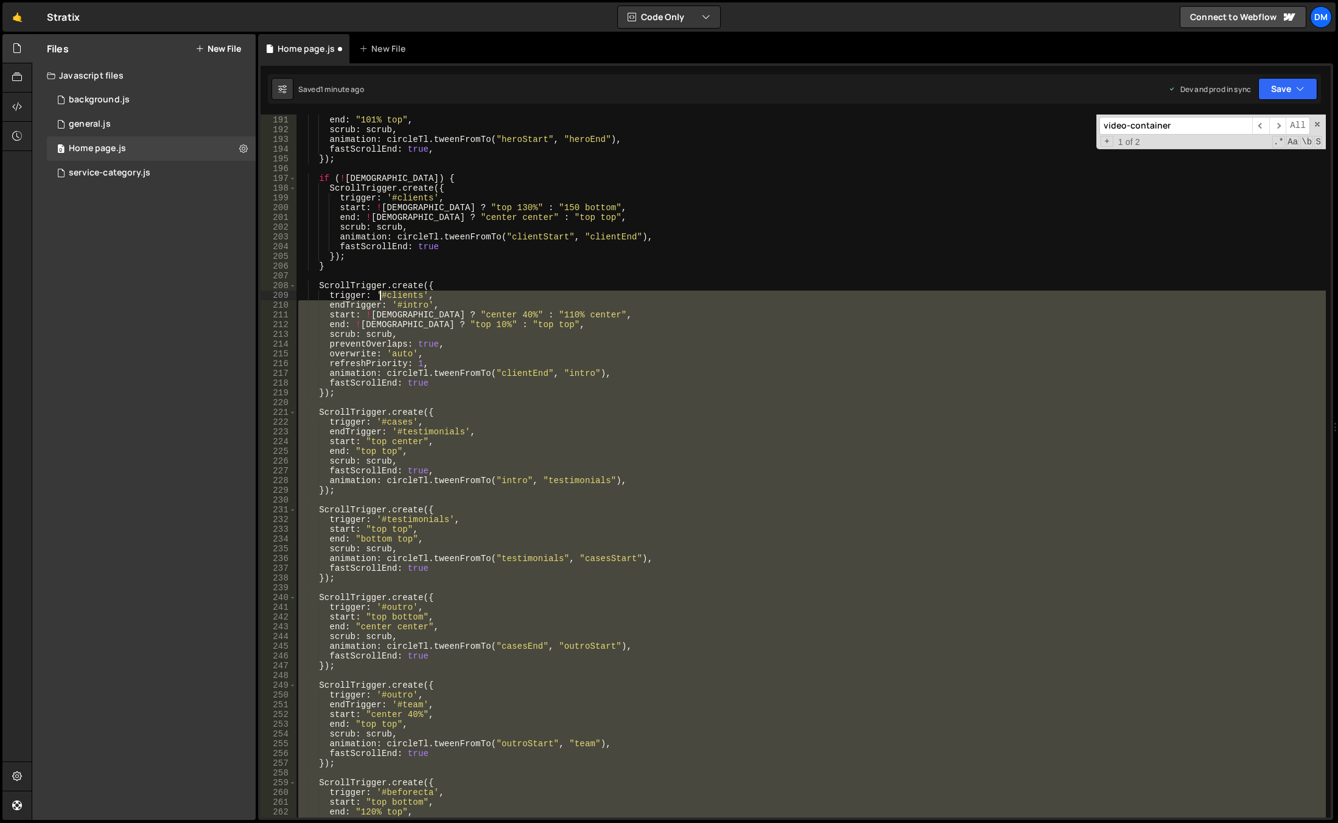
scroll to position [1851, 0]
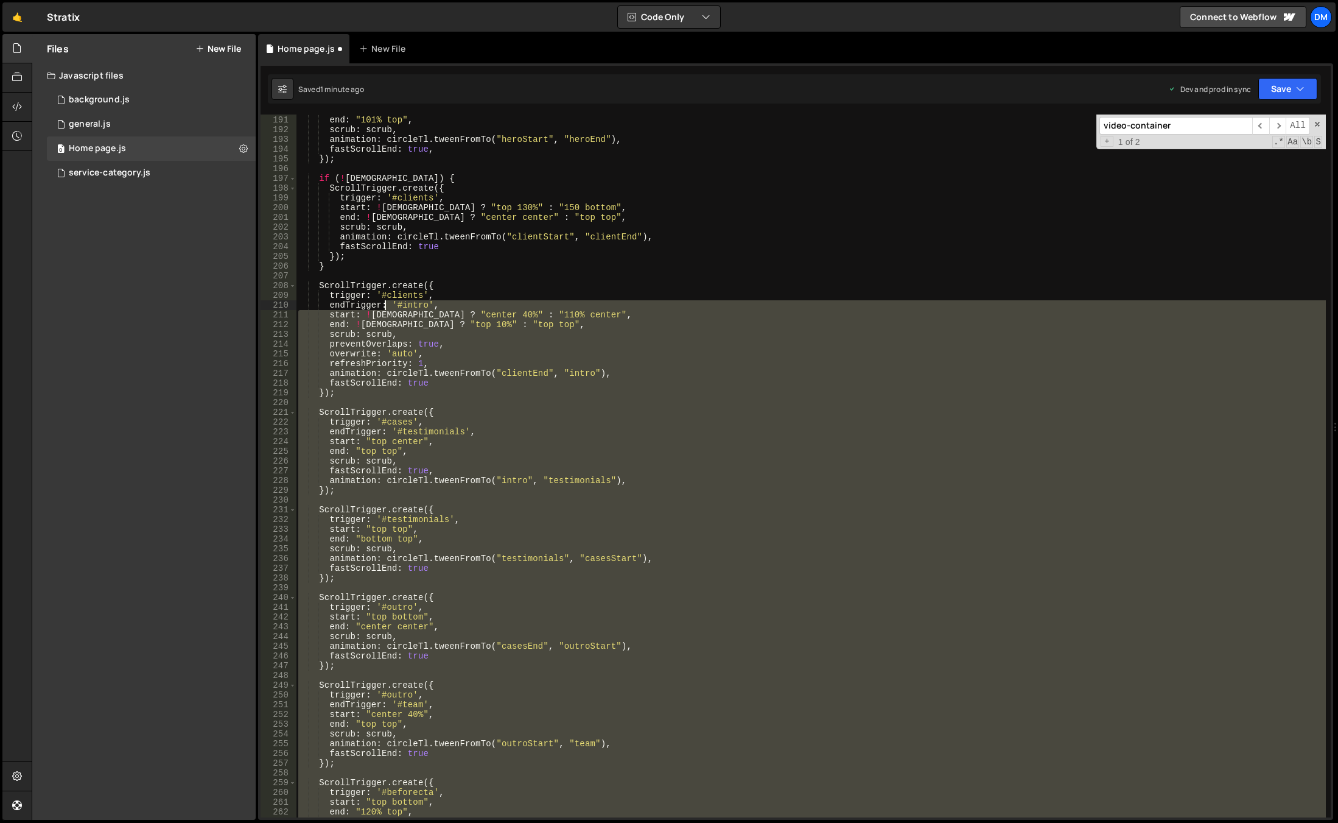
drag, startPoint x: 316, startPoint y: 297, endPoint x: 440, endPoint y: 311, distance: 124.4
click at [440, 311] on div "start : "bottom bottom" , end : "101% top" , scrub : scrub , animation : circle…" at bounding box center [811, 466] width 1030 height 722
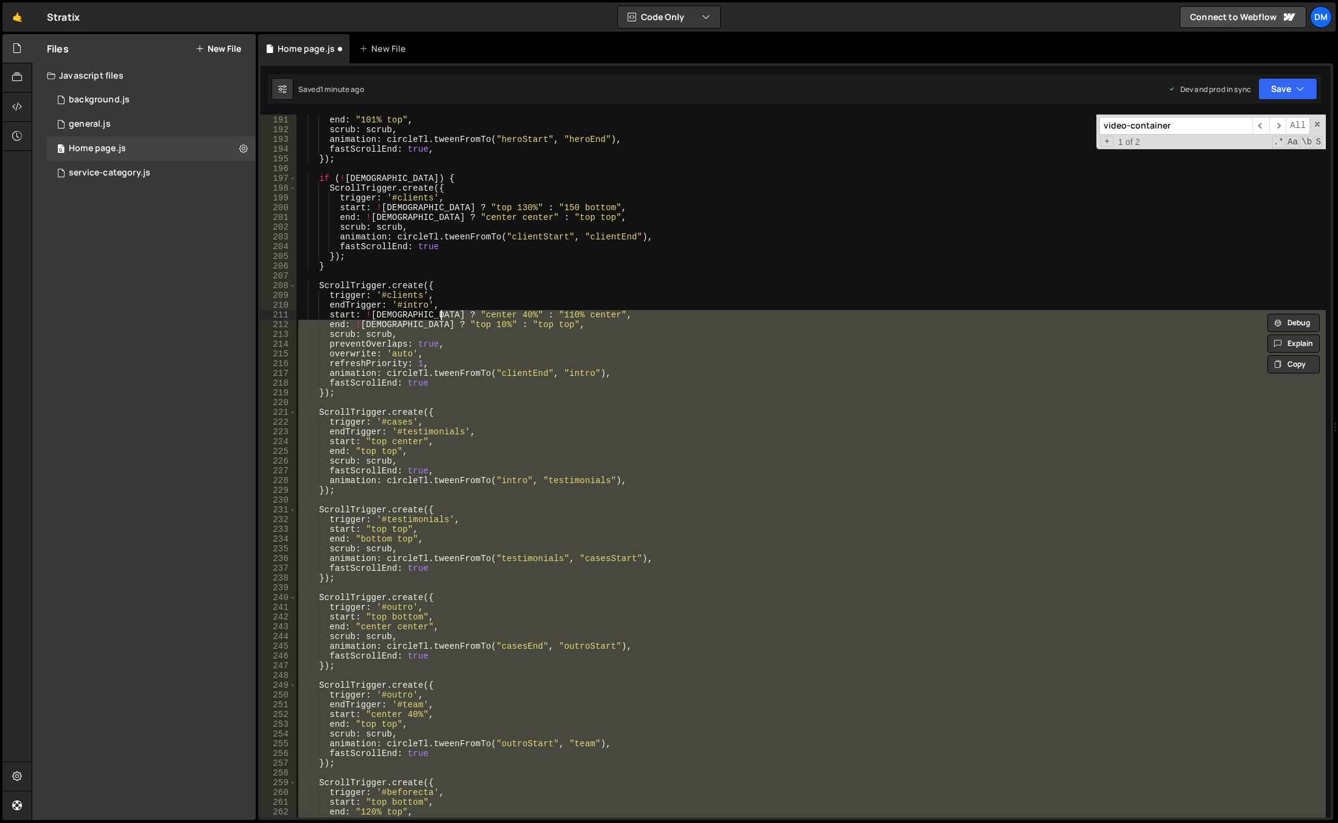
click at [423, 203] on div "start : "bottom bottom" , end : "101% top" , scrub : scrub , animation : circle…" at bounding box center [811, 466] width 1030 height 722
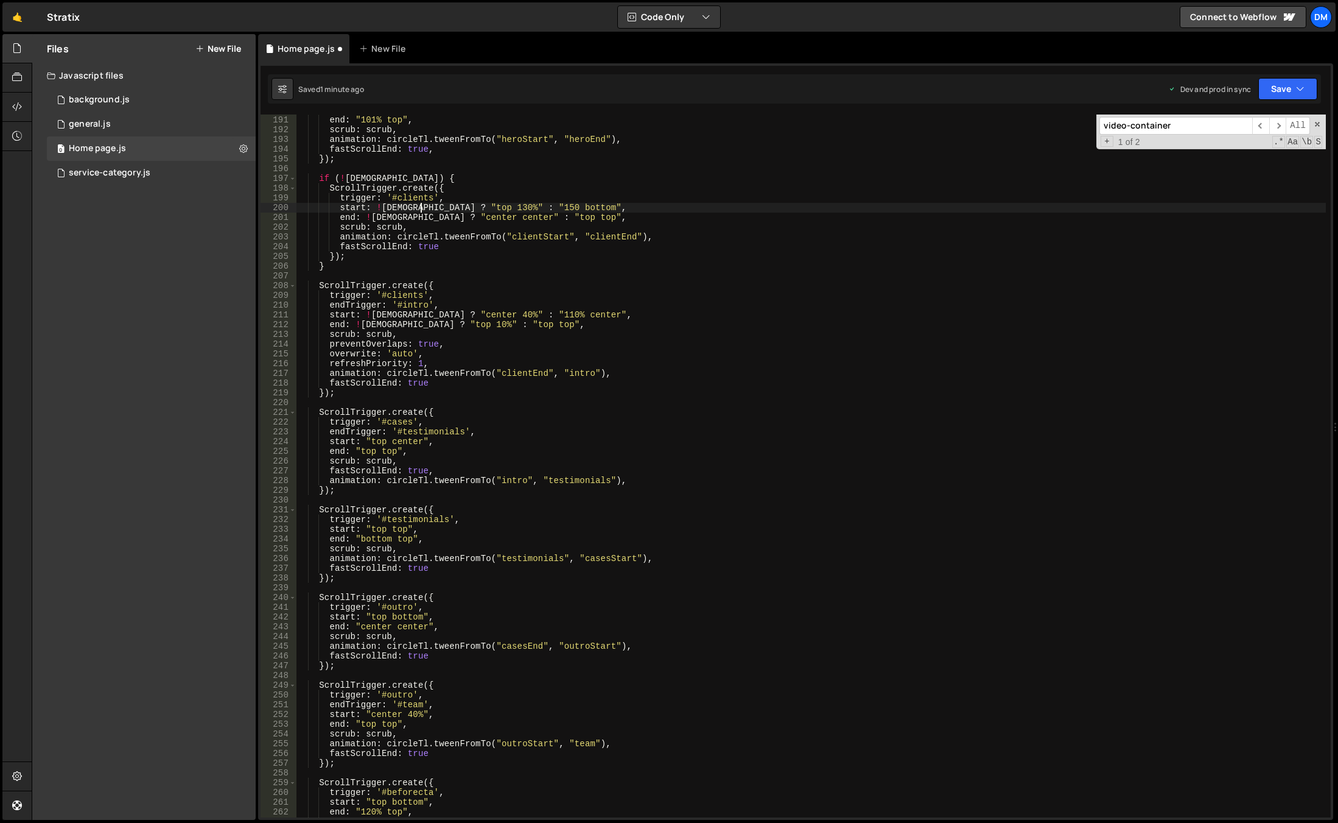
click at [389, 176] on div "start : "bottom bottom" , end : "101% top" , scrub : scrub , animation : circle…" at bounding box center [811, 466] width 1030 height 722
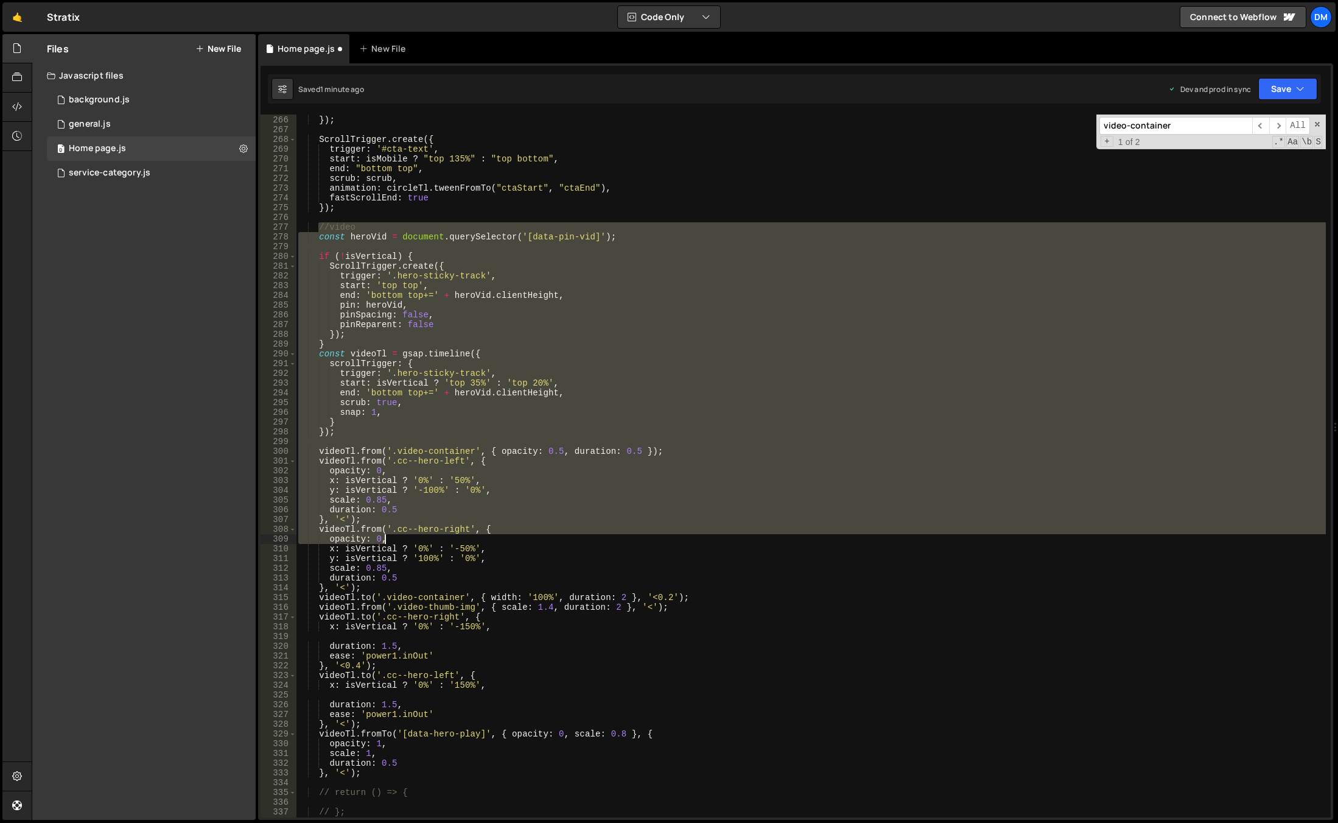
scroll to position [2654, 0]
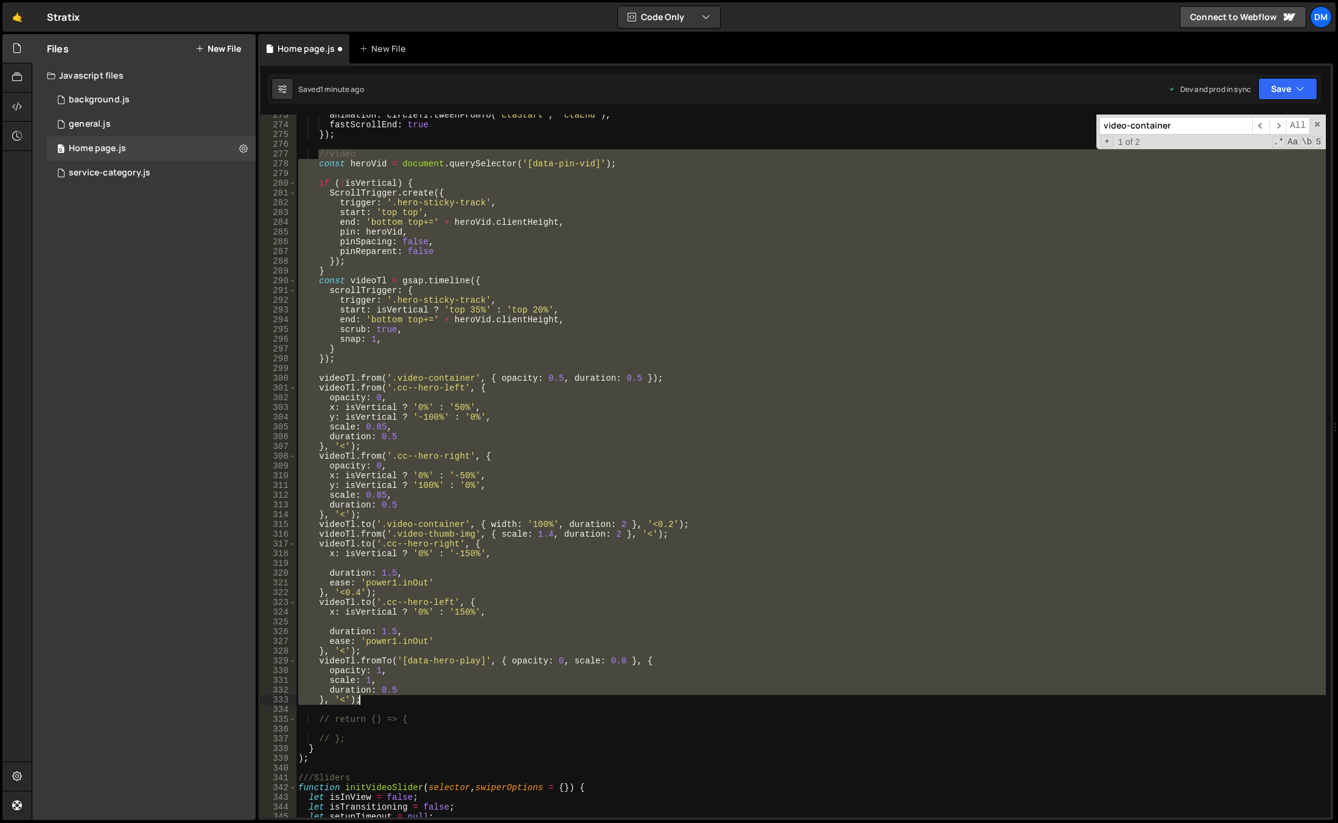
drag, startPoint x: 319, startPoint y: 373, endPoint x: 386, endPoint y: 698, distance: 332.0
click at [386, 698] on div "animation : circleTl . tweenFromTo ( "ctaStart" , "ctaEnd" ) , fastScrollEnd : …" at bounding box center [811, 471] width 1030 height 722
type textarea "duration: 0.5 }, '<');"
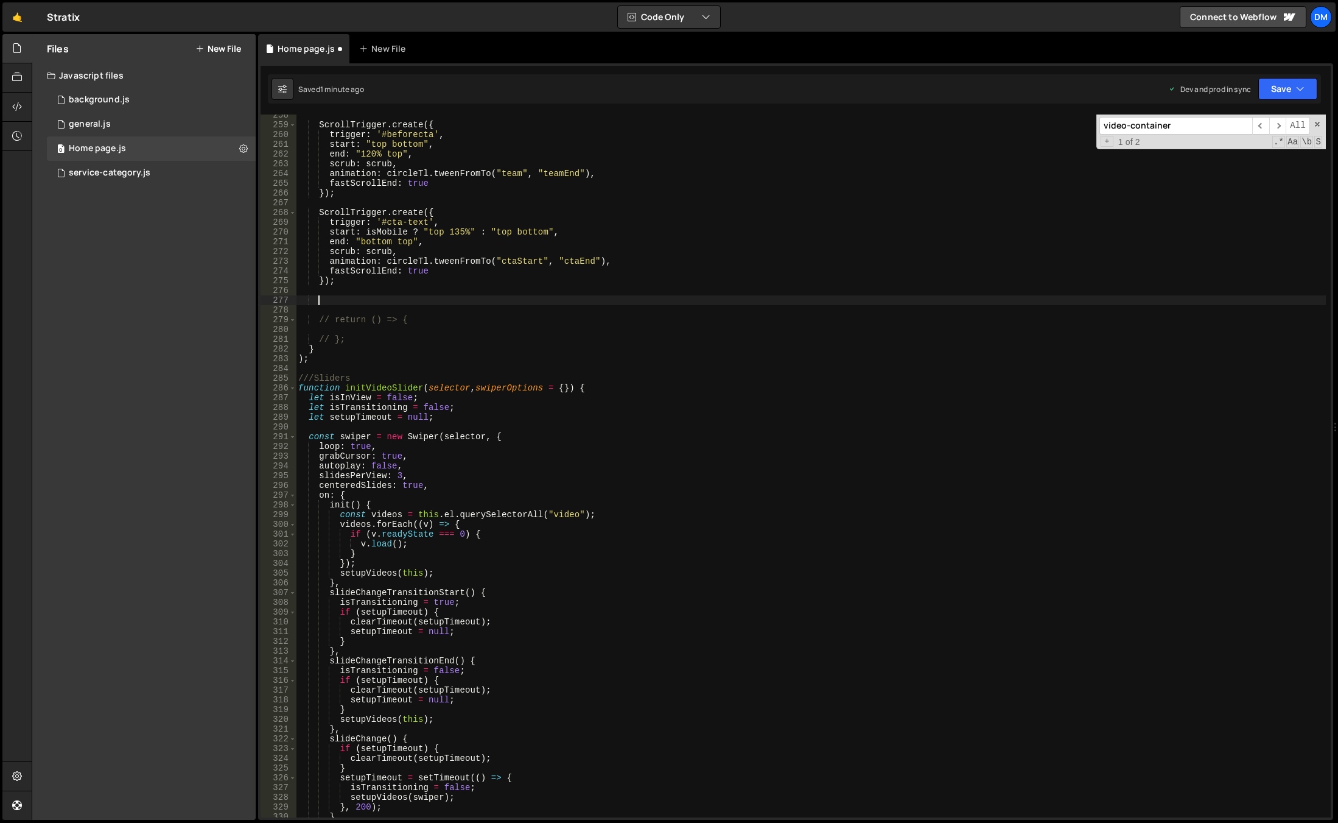
click at [309, 349] on div "ScrollTrigger . create ({ trigger : '#beforecta' , start : "top bottom" , end :…" at bounding box center [811, 471] width 1030 height 722
type textarea "}"
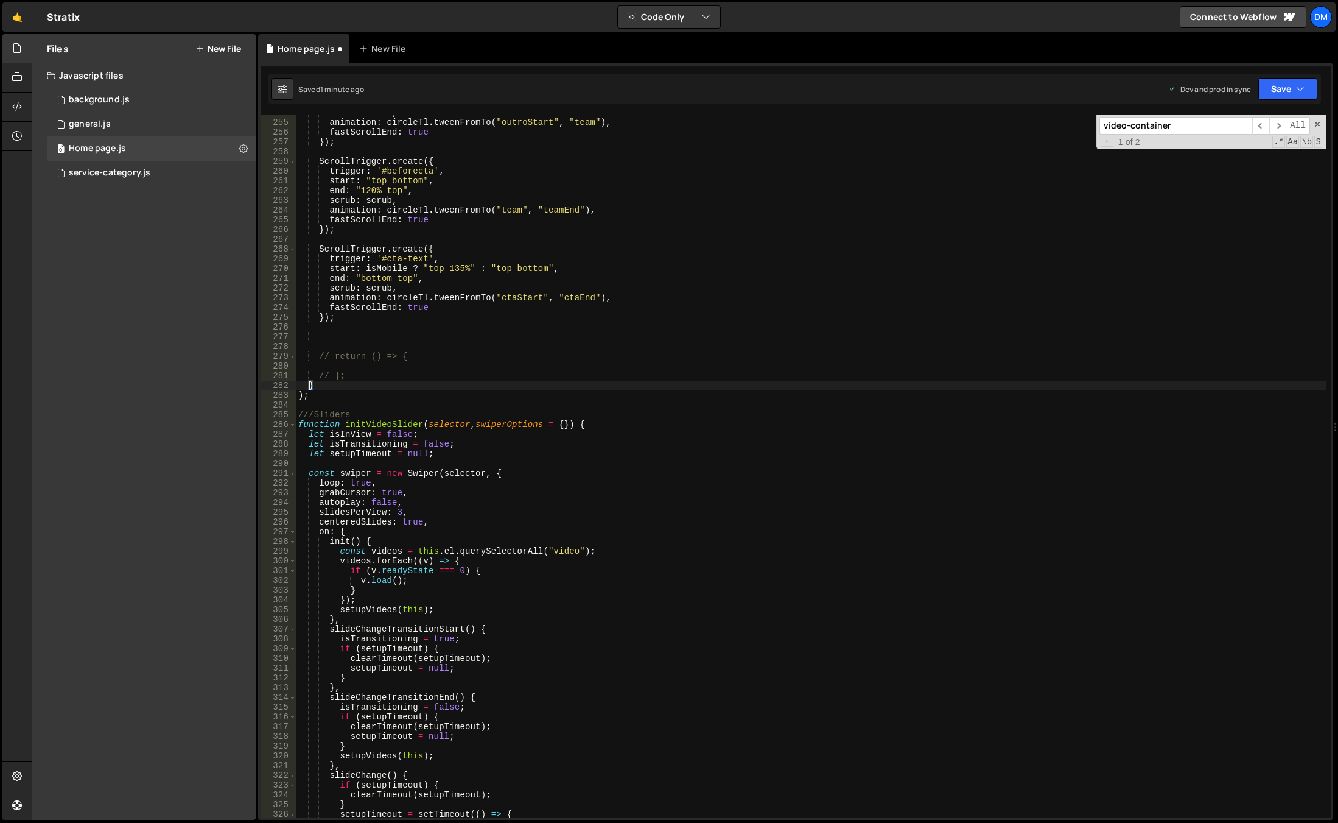
scroll to position [2435, 0]
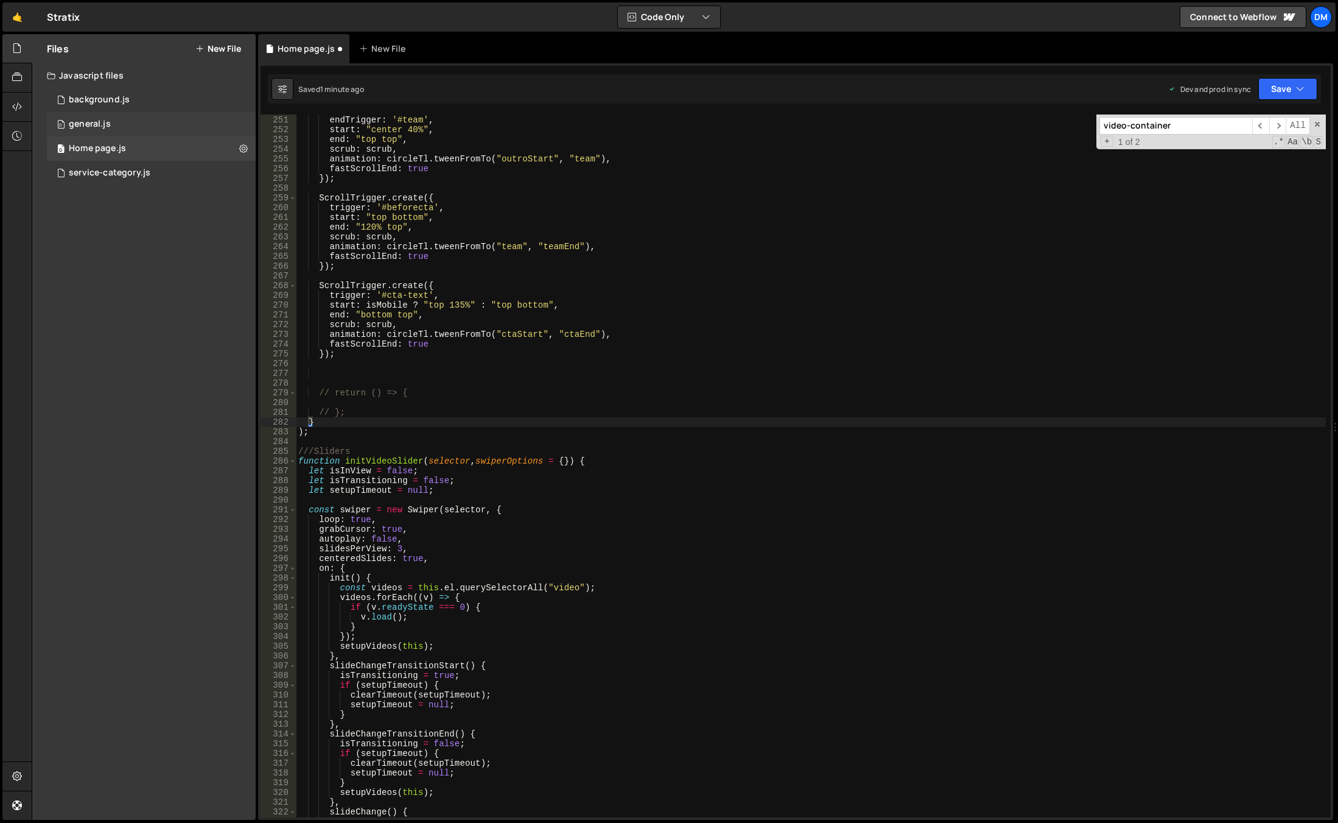
click at [131, 127] on div "0 general.js 0" at bounding box center [151, 124] width 209 height 24
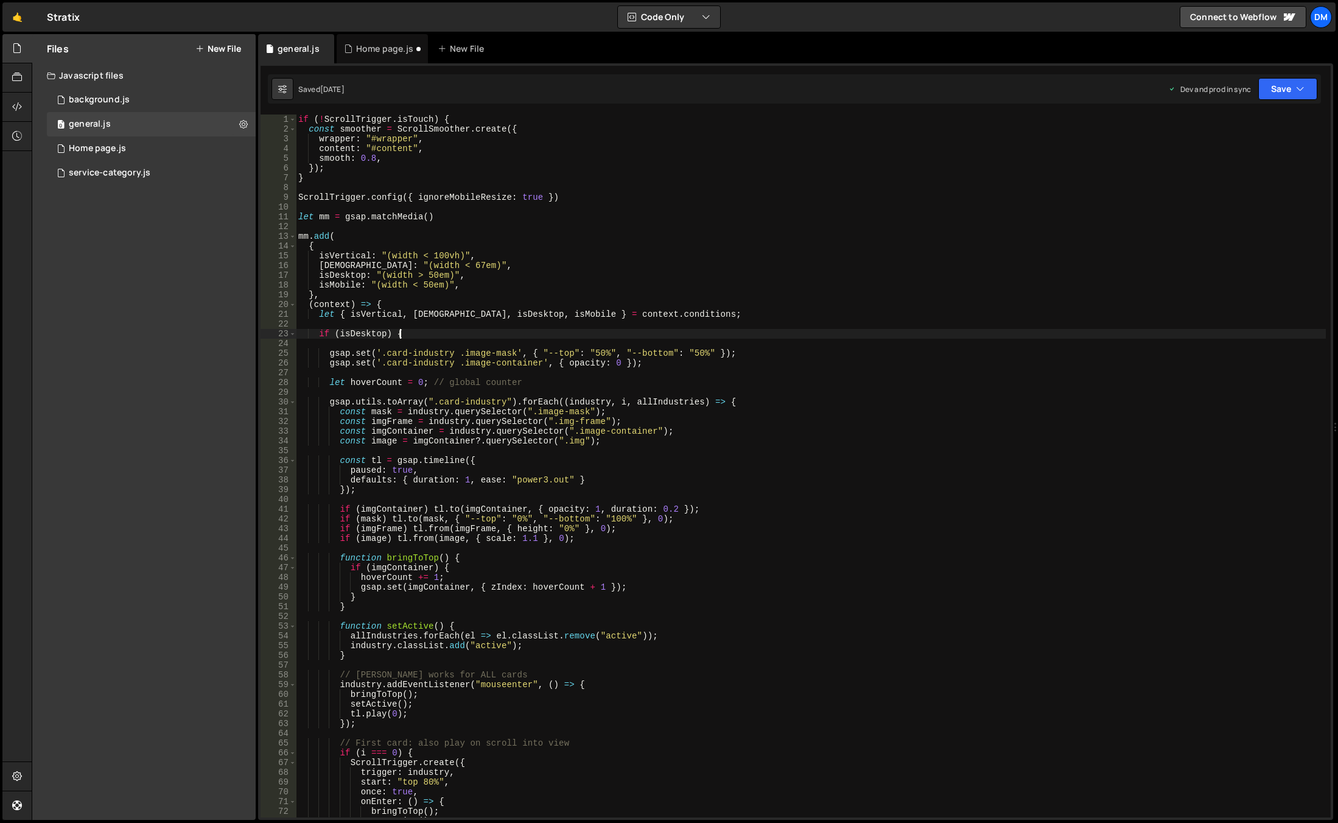
click at [409, 335] on div "if ( ! ScrollTrigger . isTouch ) { const smoother = ScrollSmoother . create ({ …" at bounding box center [811, 475] width 1030 height 722
click at [686, 314] on div "if ( ! ScrollTrigger . isTouch ) { const smoother = ScrollSmoother . create ({ …" at bounding box center [811, 475] width 1030 height 722
type textarea "let { isVertical, isWide, isDesktop, isMobile } = context.conditions;"
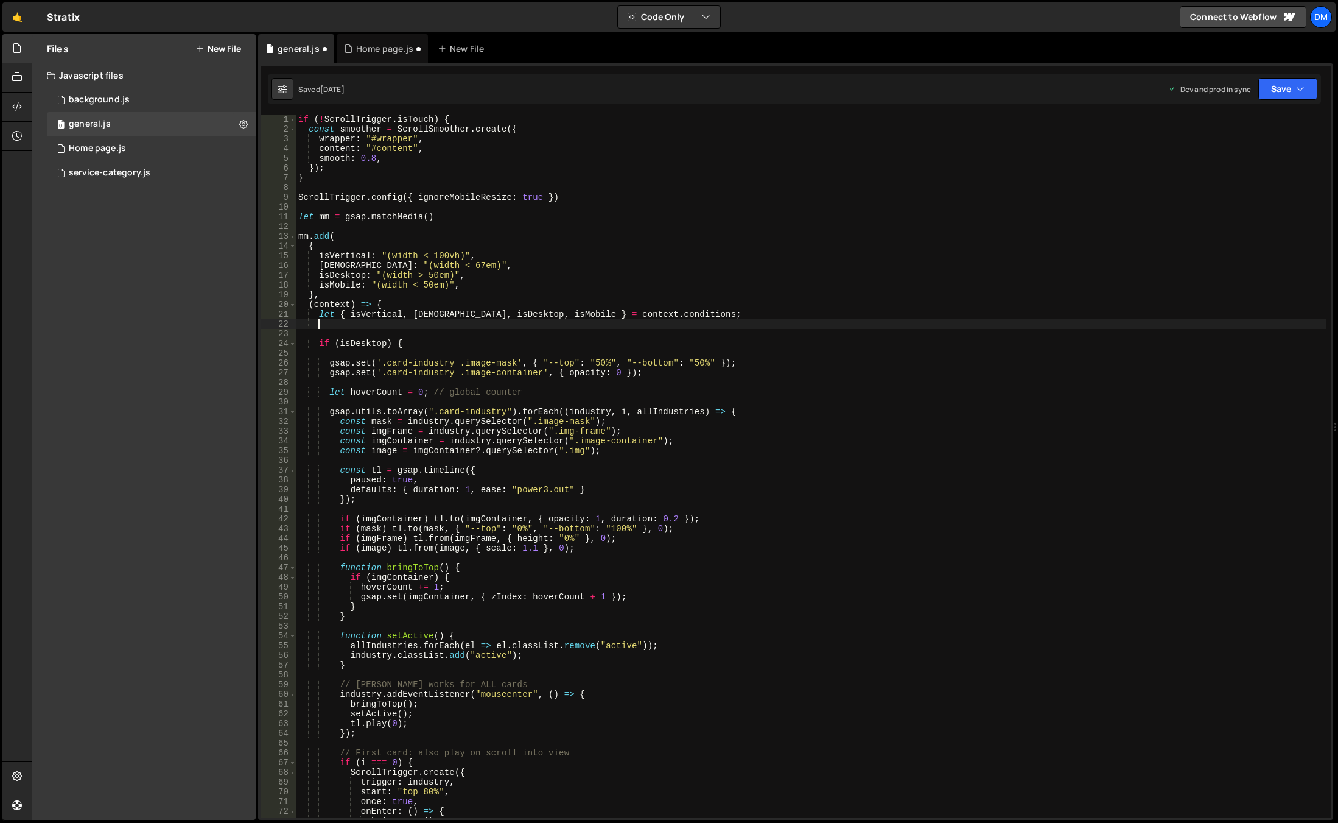
scroll to position [0, 1]
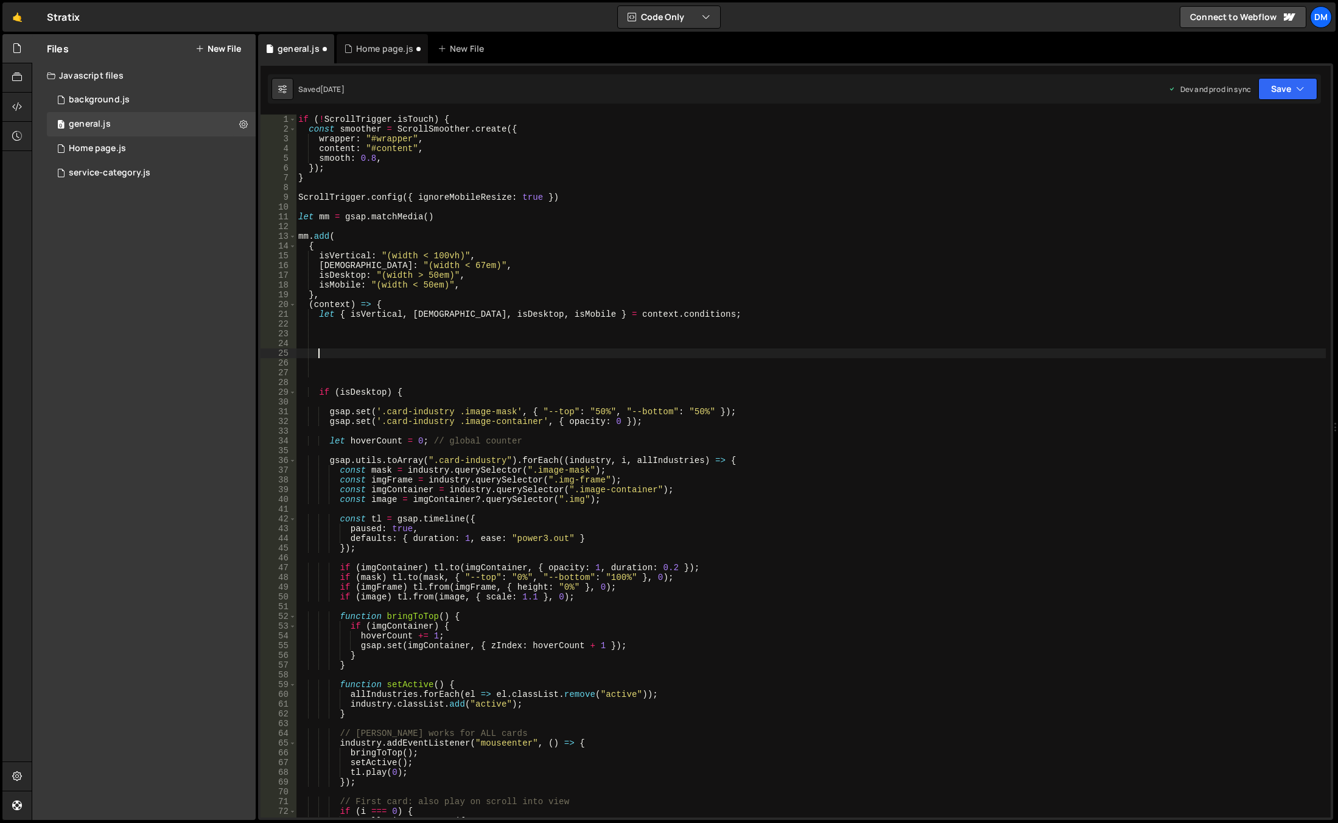
paste textarea "}, '<');"
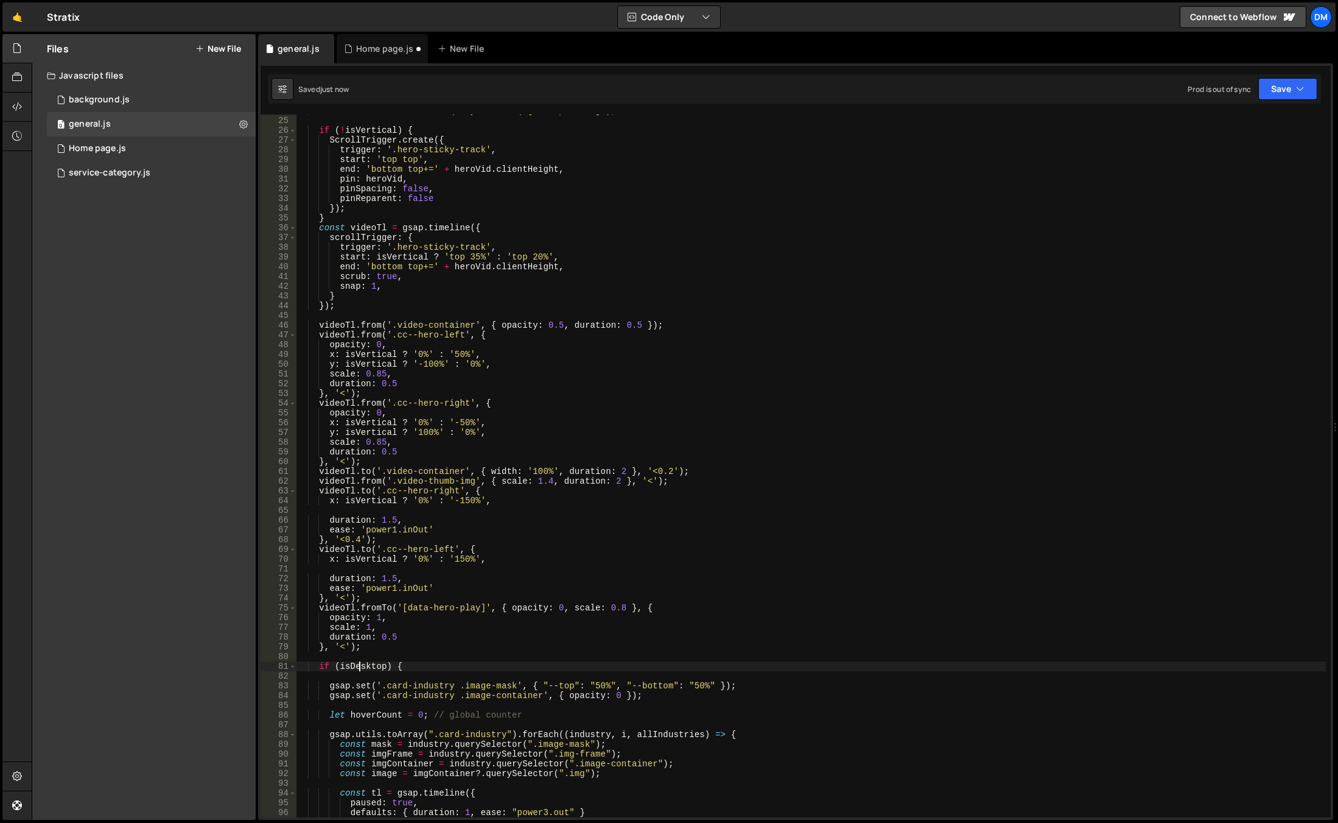
scroll to position [123, 0]
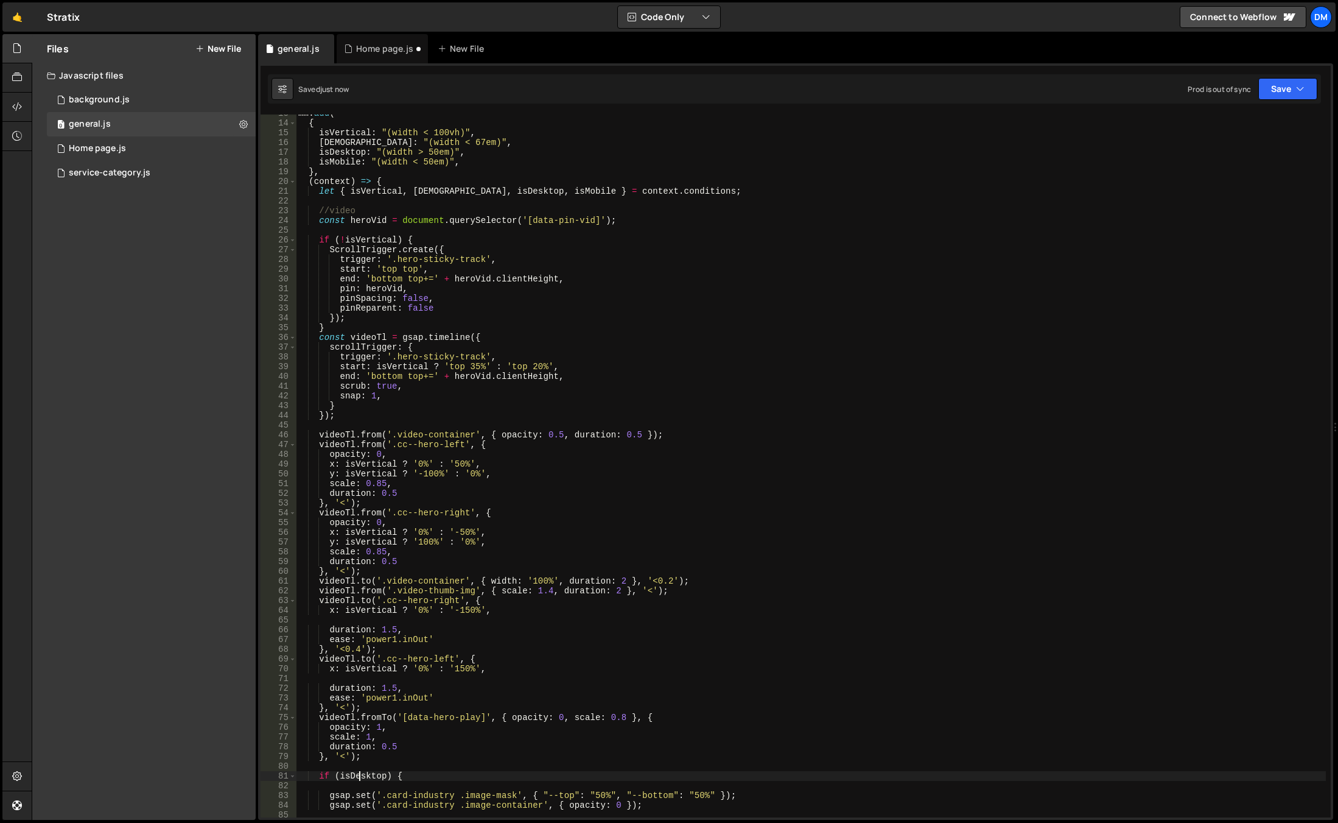
type textarea "if (isDesktop) {"
click at [1290, 74] on div "1 Type cmd + s to save your Javascript file. הההההההההההההההההההההההההההההההההה…" at bounding box center [795, 441] width 1075 height 756
click at [1282, 85] on button "Save" at bounding box center [1288, 89] width 59 height 22
click at [1225, 172] on div "[DATE]" at bounding box center [1217, 171] width 24 height 10
click at [1267, 90] on button "Save" at bounding box center [1281, 89] width 74 height 22
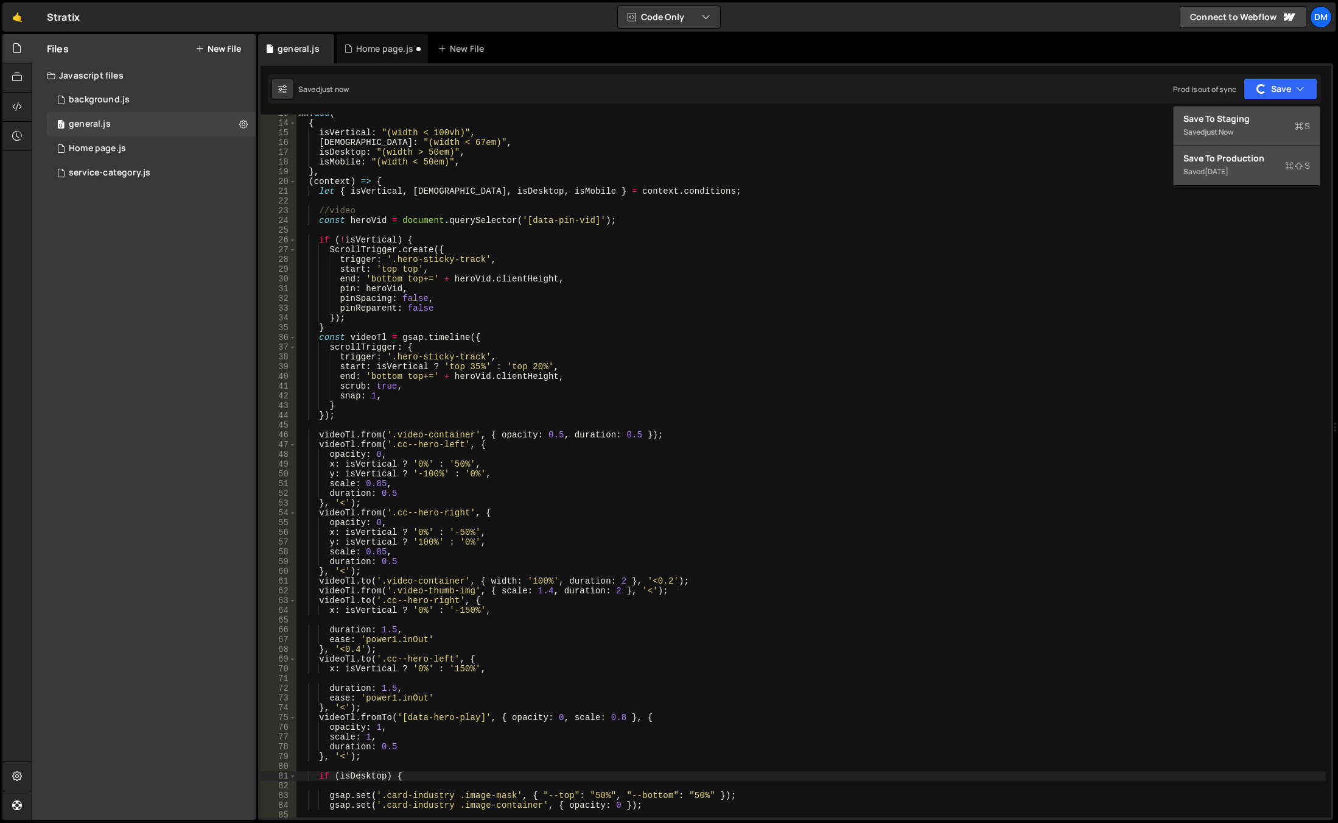
click at [1236, 122] on div "Save to Staging S" at bounding box center [1247, 119] width 127 height 12
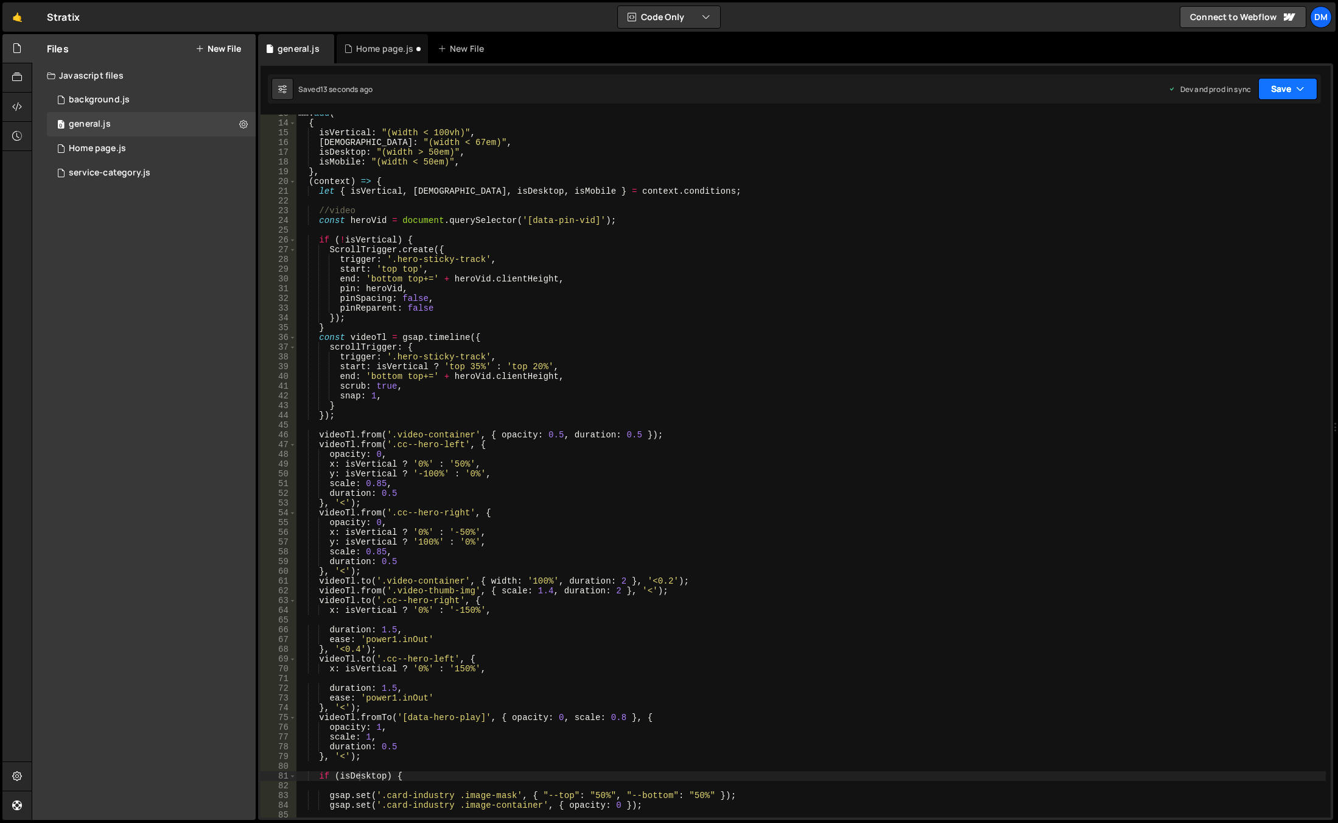
drag, startPoint x: 1287, startPoint y: 86, endPoint x: 1277, endPoint y: 99, distance: 15.6
click at [1287, 86] on button "Save" at bounding box center [1288, 89] width 59 height 22
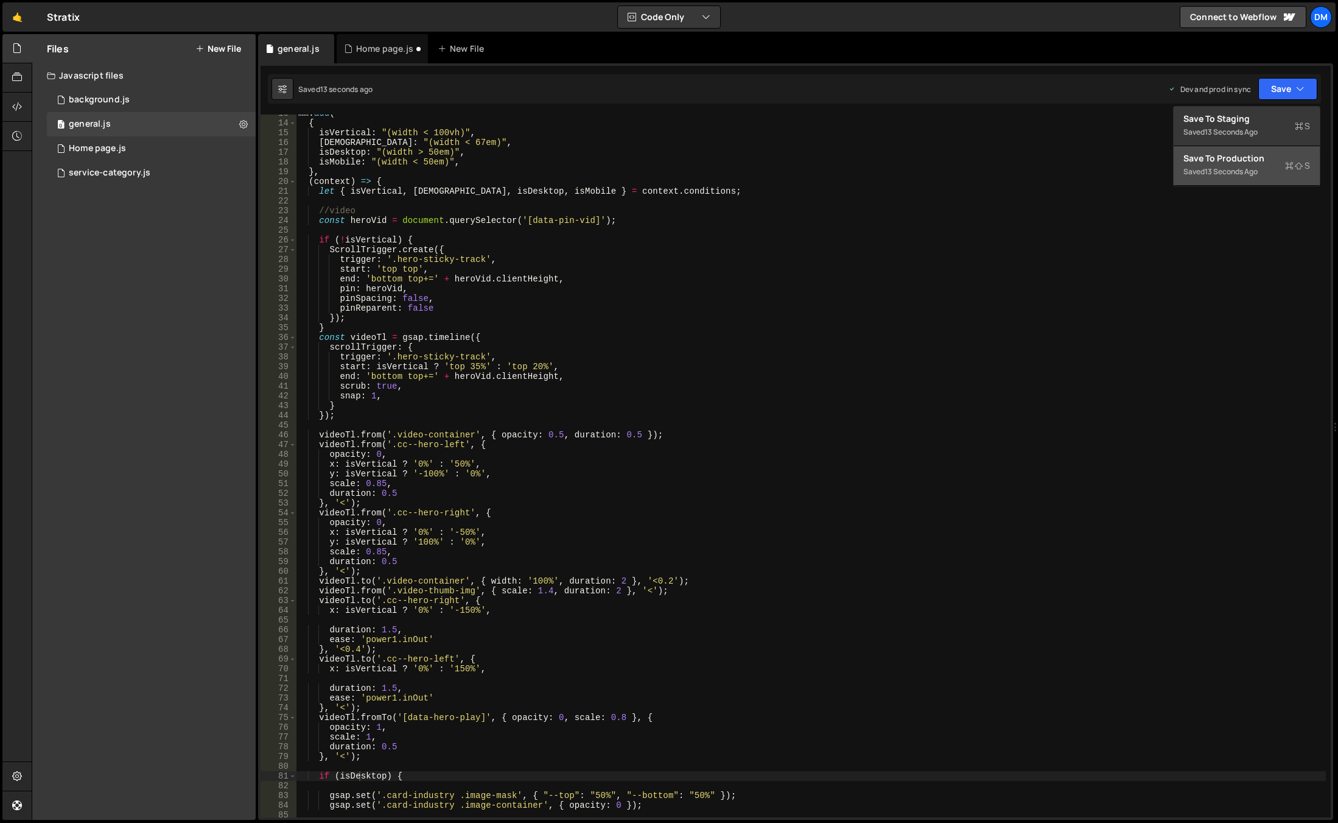
drag, startPoint x: 1233, startPoint y: 171, endPoint x: 1233, endPoint y: 164, distance: 6.7
click at [1233, 171] on div "13 seconds ago" at bounding box center [1231, 171] width 53 height 10
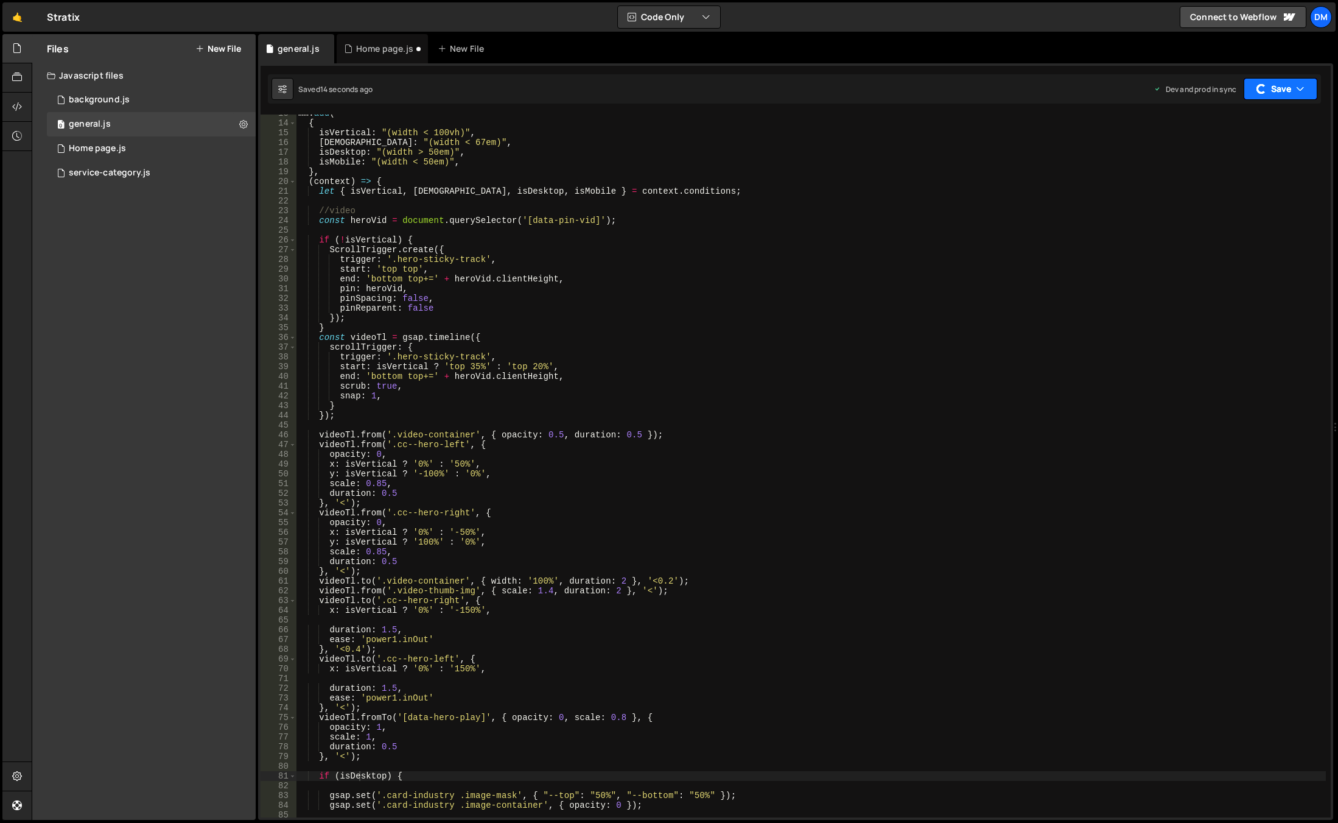
click at [1268, 96] on button "Save" at bounding box center [1281, 89] width 74 height 22
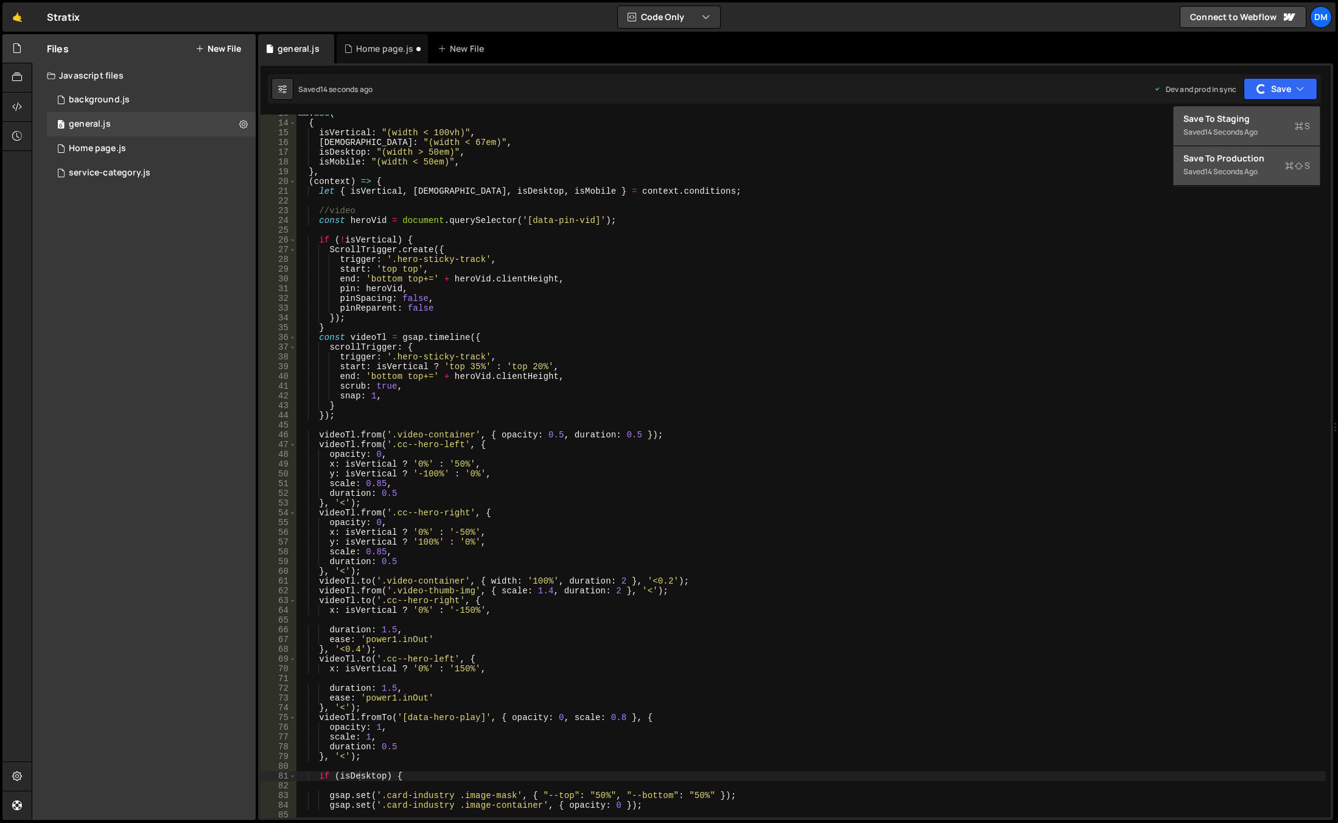
click at [1221, 131] on div "14 seconds ago" at bounding box center [1231, 132] width 53 height 10
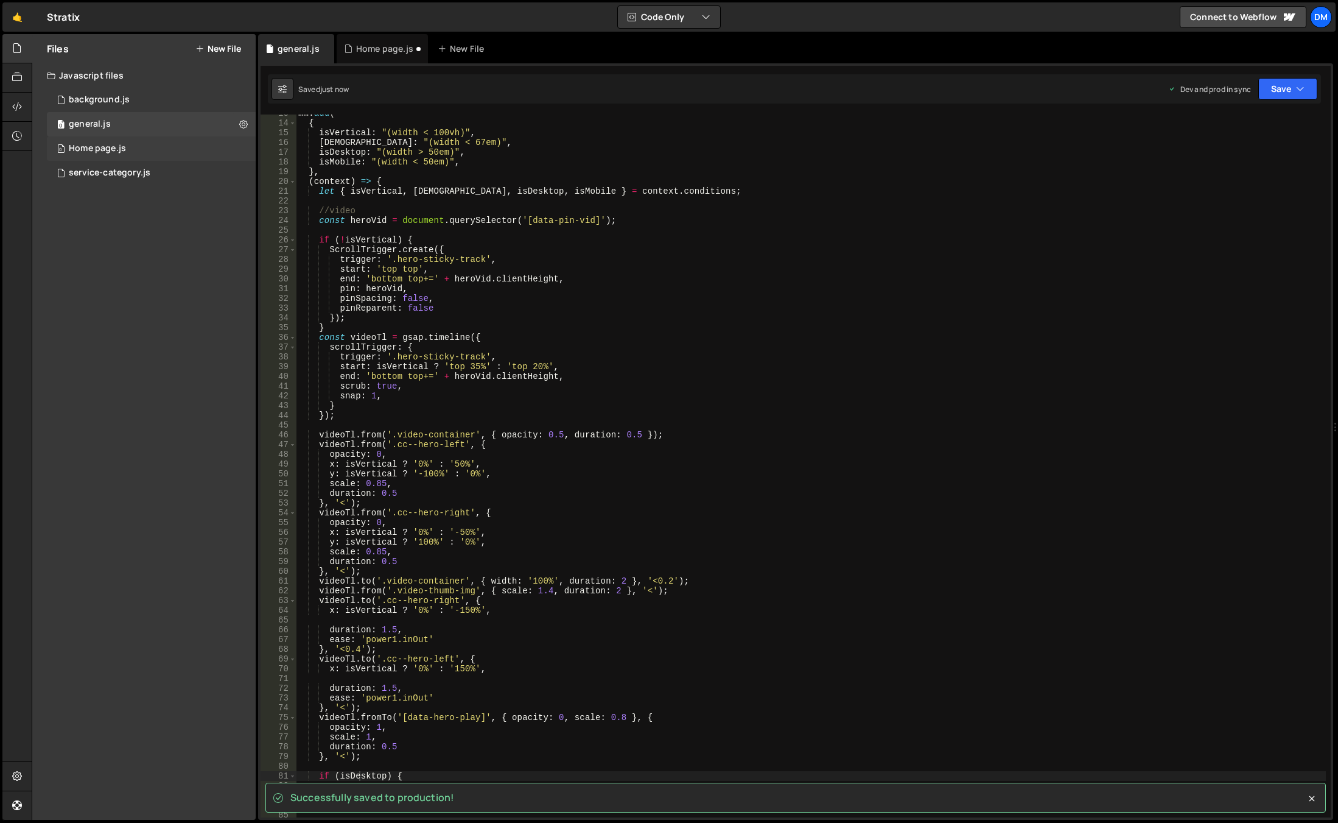
click at [134, 147] on div "0 Home page.js 0" at bounding box center [151, 148] width 209 height 24
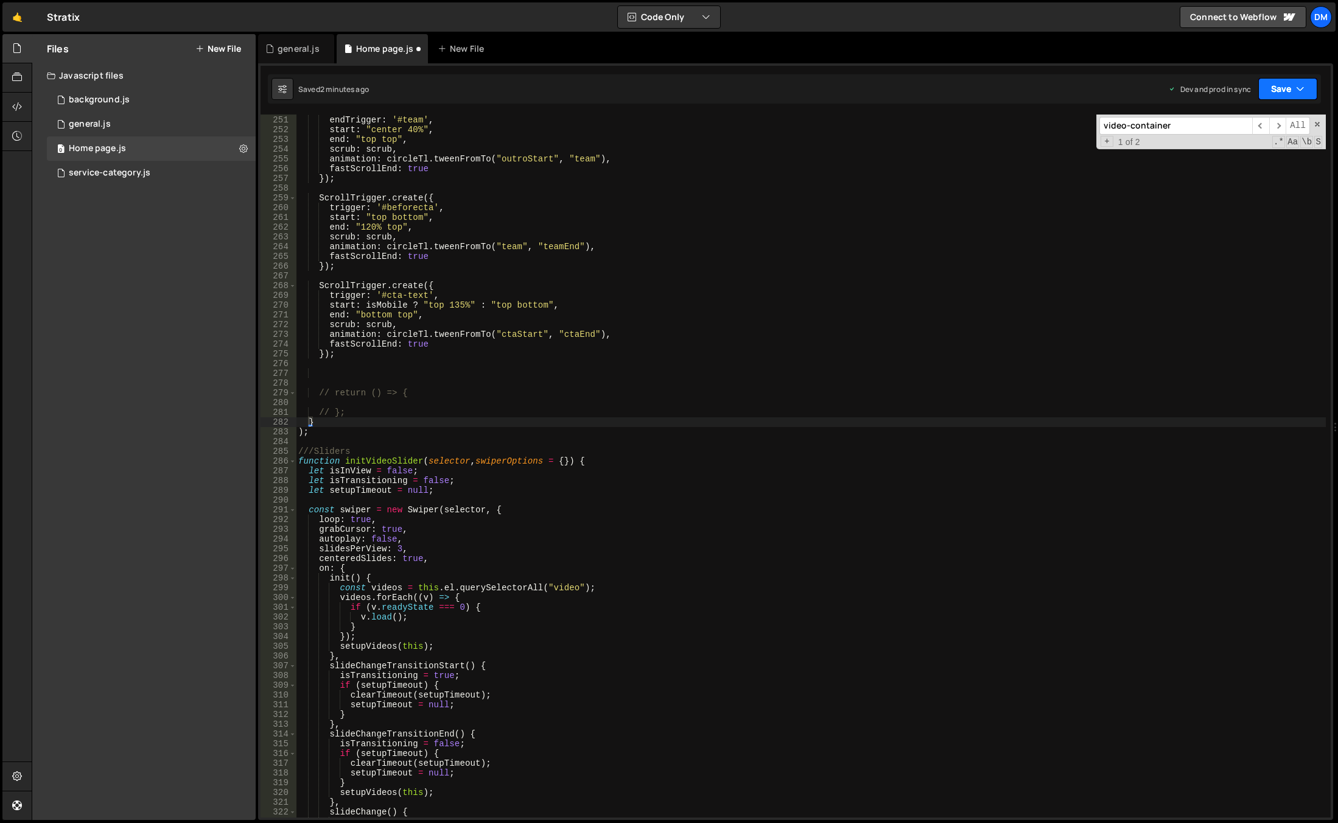
click at [1273, 90] on button "Save" at bounding box center [1288, 89] width 59 height 22
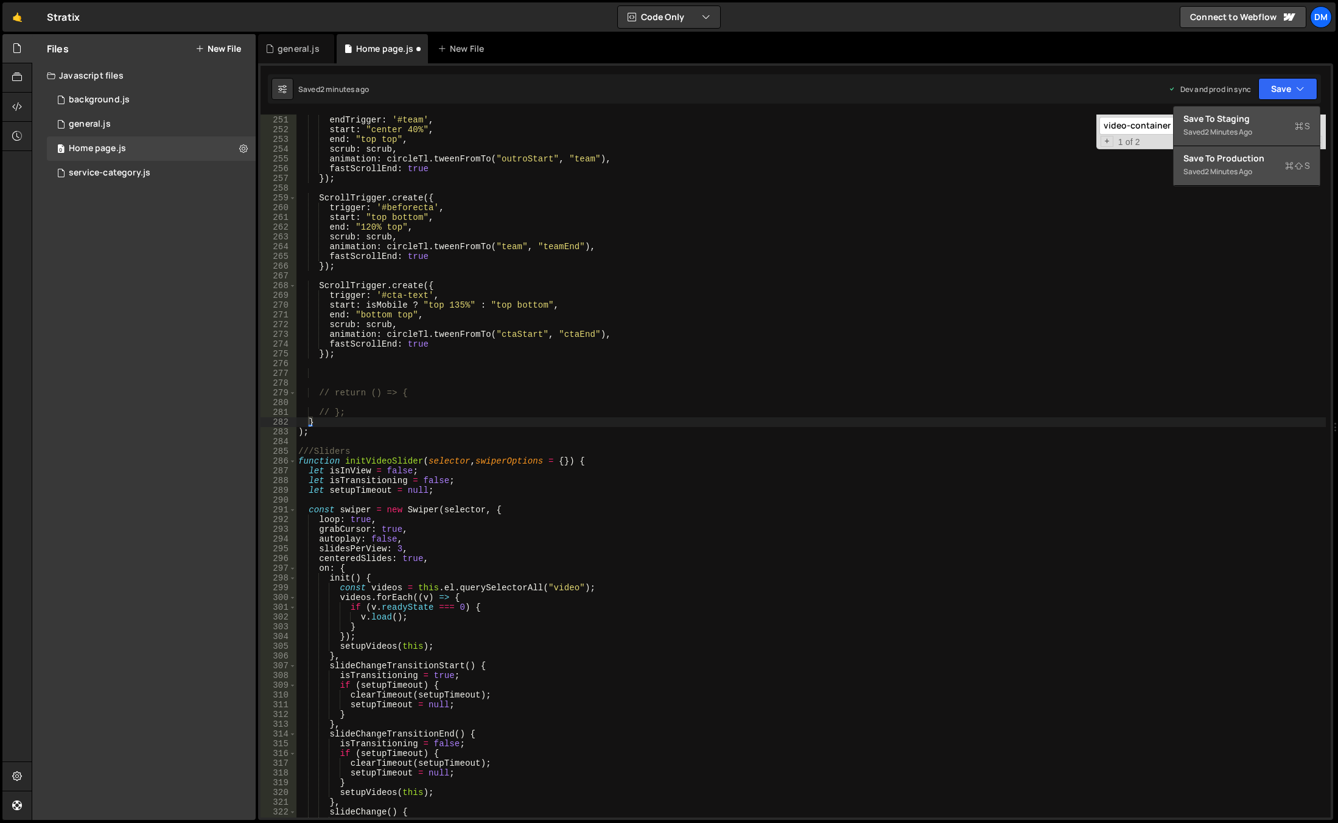
click at [1235, 176] on div "2 minutes ago" at bounding box center [1228, 171] width 47 height 10
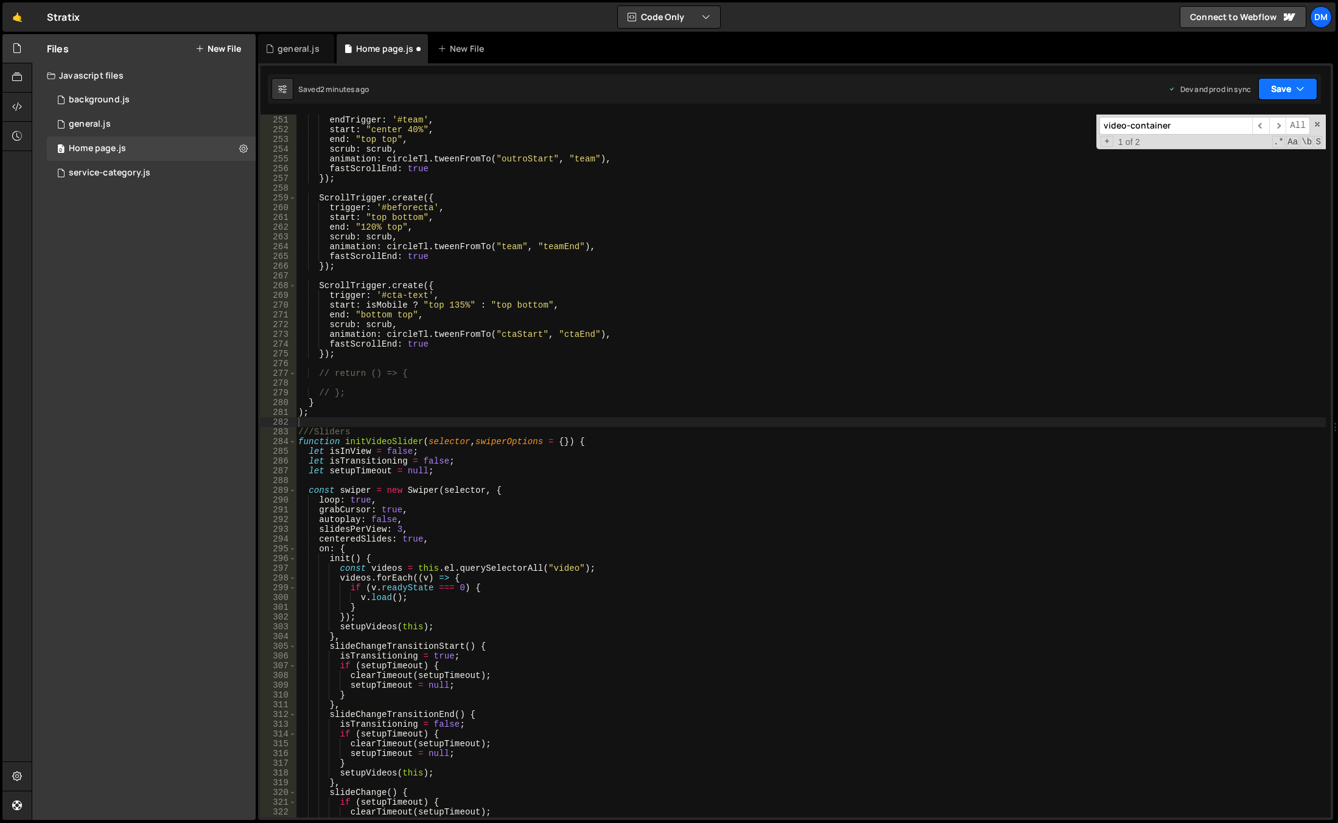
drag, startPoint x: 1281, startPoint y: 83, endPoint x: 1251, endPoint y: 109, distance: 39.3
click at [1281, 83] on button "Save" at bounding box center [1288, 89] width 59 height 22
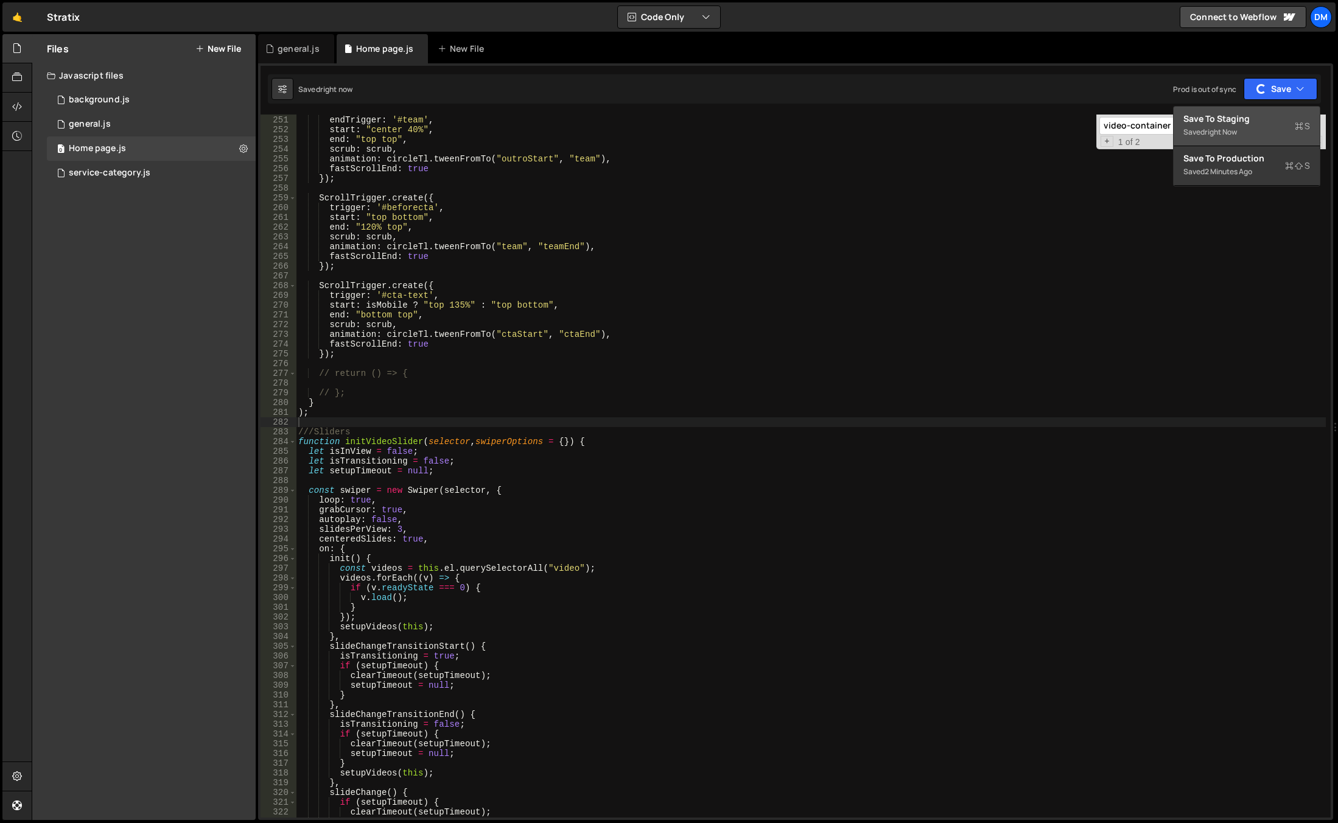
click at [1242, 121] on div "Save to Staging S" at bounding box center [1247, 119] width 127 height 12
type textarea "end: "bottom top","
click at [861, 314] on div "trigger : '#outro' , endTrigger : '#team' , start : "center 40%" , end : "top t…" at bounding box center [811, 466] width 1030 height 722
